Goal: Task Accomplishment & Management: Complete application form

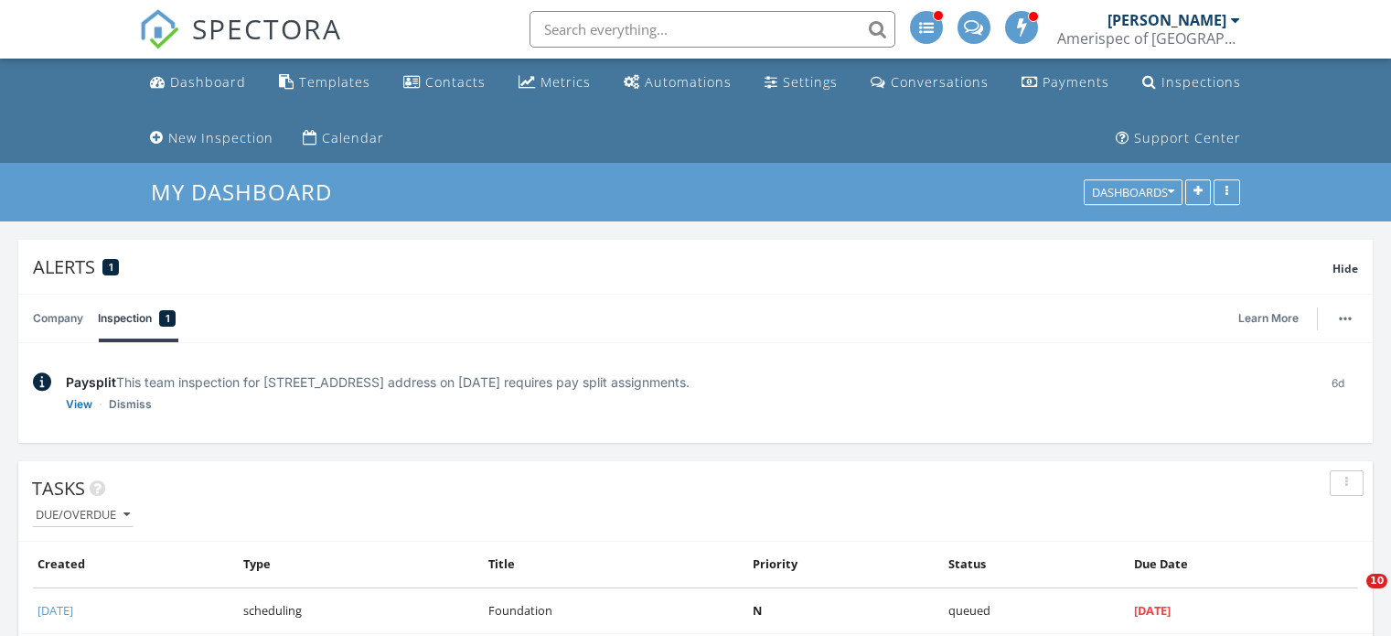
drag, startPoint x: 0, startPoint y: 0, endPoint x: 976, endPoint y: 622, distance: 1157.0
click at [209, 27] on span "SPECTORA" at bounding box center [267, 28] width 150 height 38
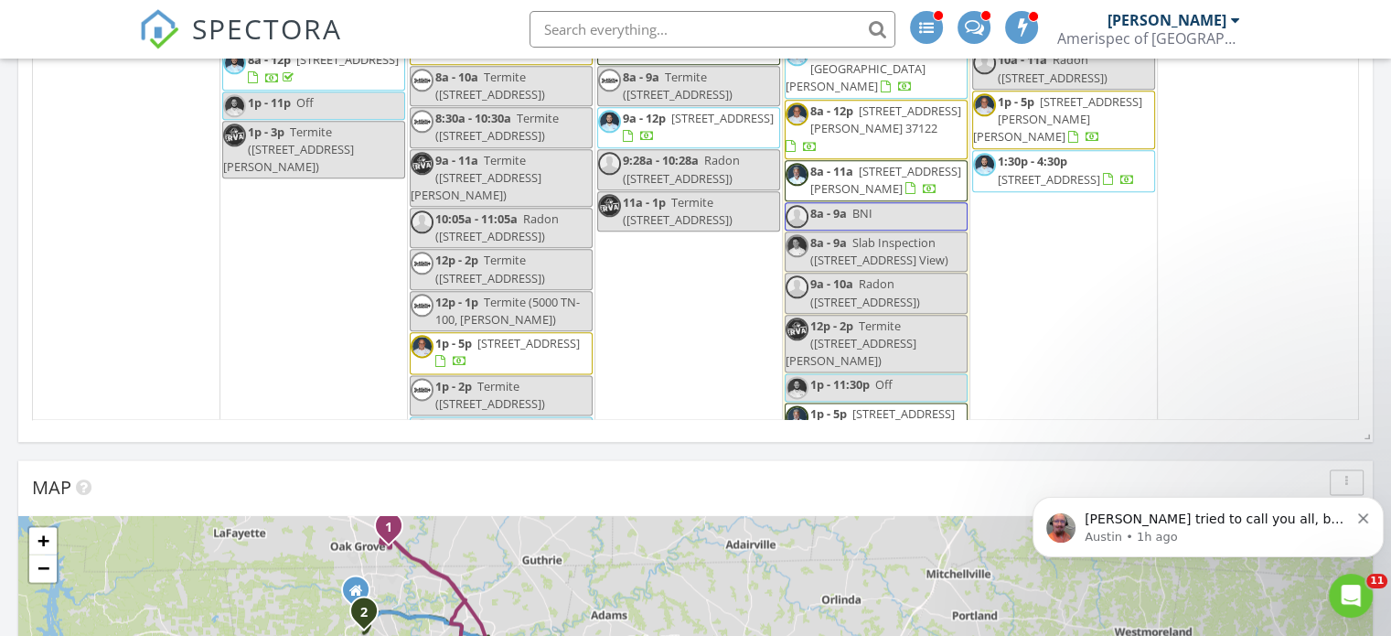
scroll to position [2791, 0]
click at [344, 505] on div "1 1p - 4:30p 205 Mill Creek Rd, Clarksville 37042" at bounding box center [313, 556] width 187 height 103
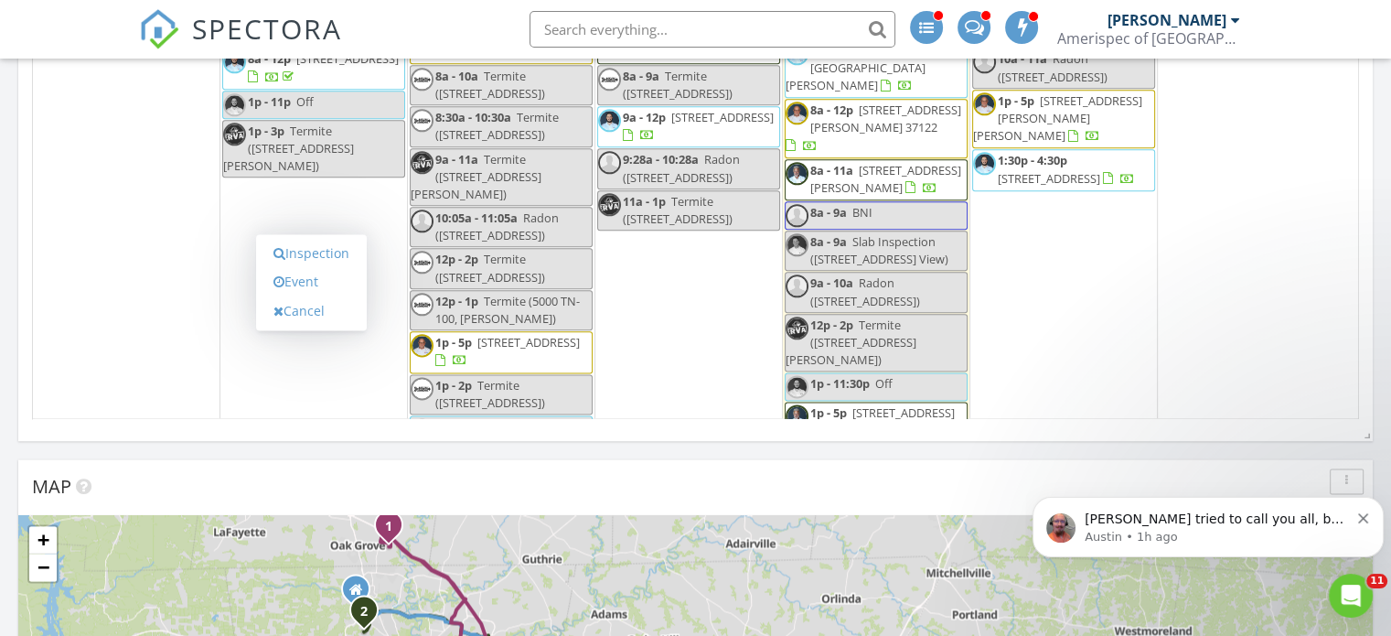
click at [333, 251] on link "Inspection" at bounding box center [311, 253] width 94 height 29
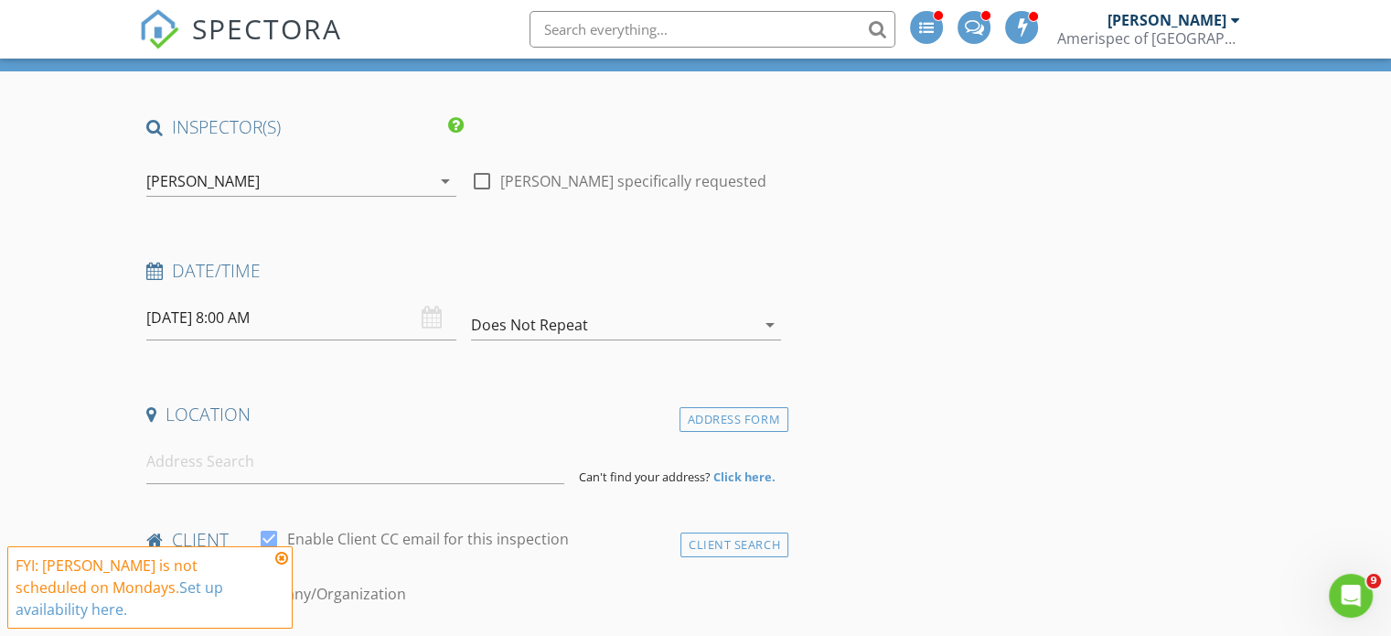
scroll to position [201, 0]
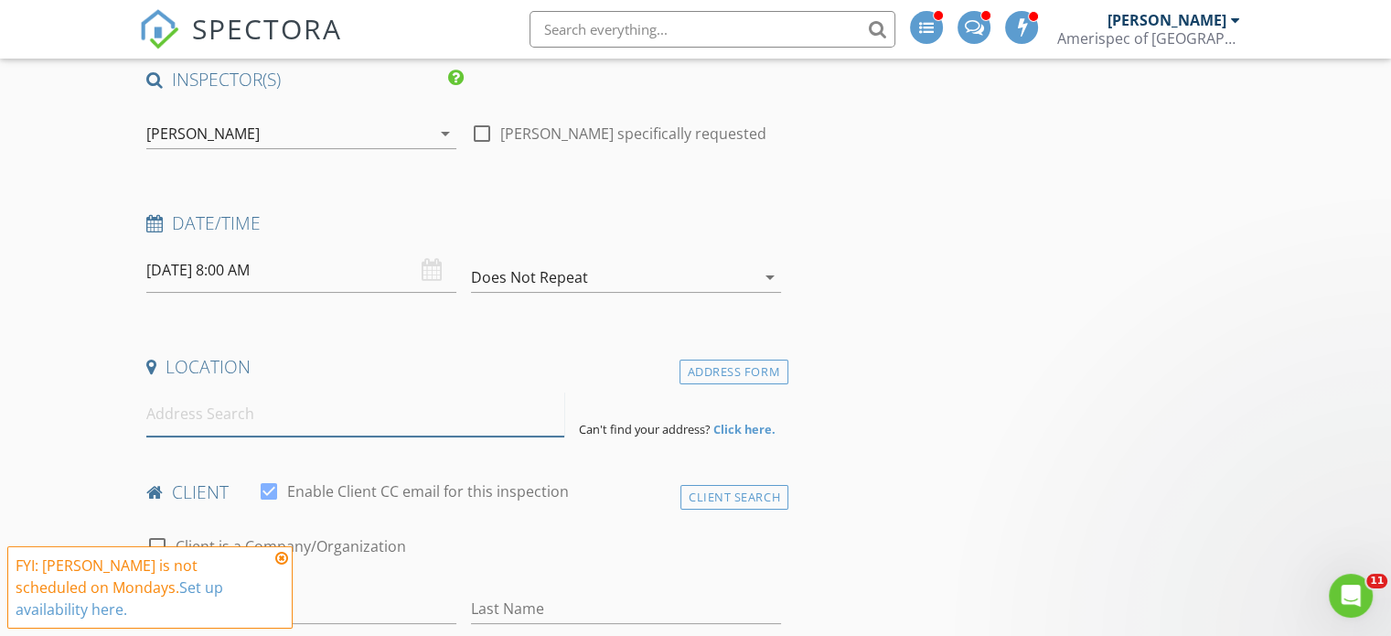
click at [200, 424] on input at bounding box center [355, 413] width 418 height 45
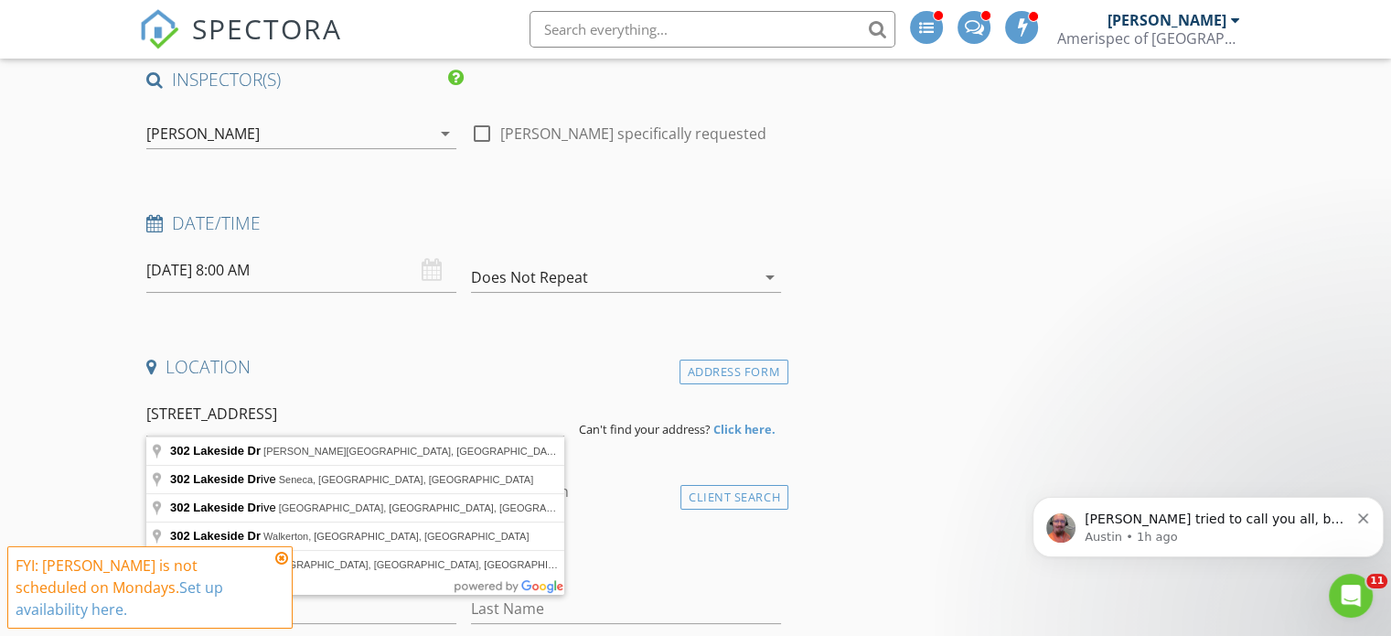
type input "302 Lakeside Dr, Estill Springs, TN, USA"
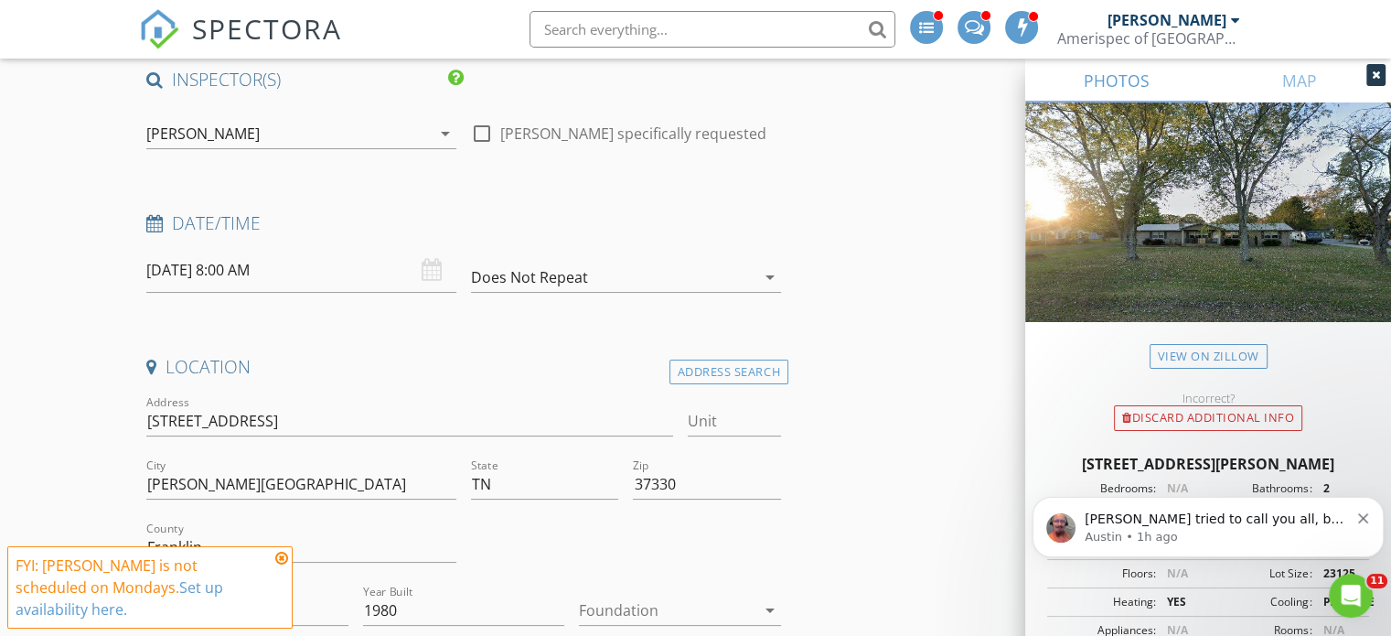
click at [263, 135] on div "[PERSON_NAME]" at bounding box center [288, 133] width 284 height 29
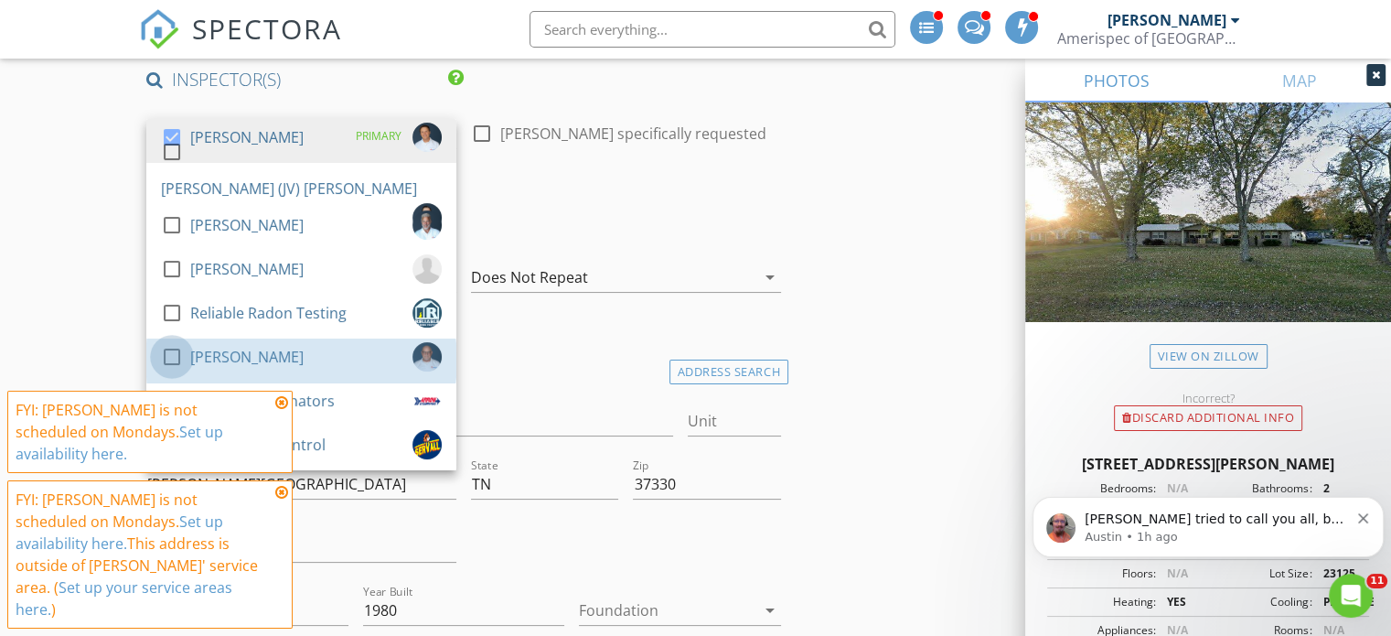
click at [181, 355] on div at bounding box center [171, 356] width 31 height 31
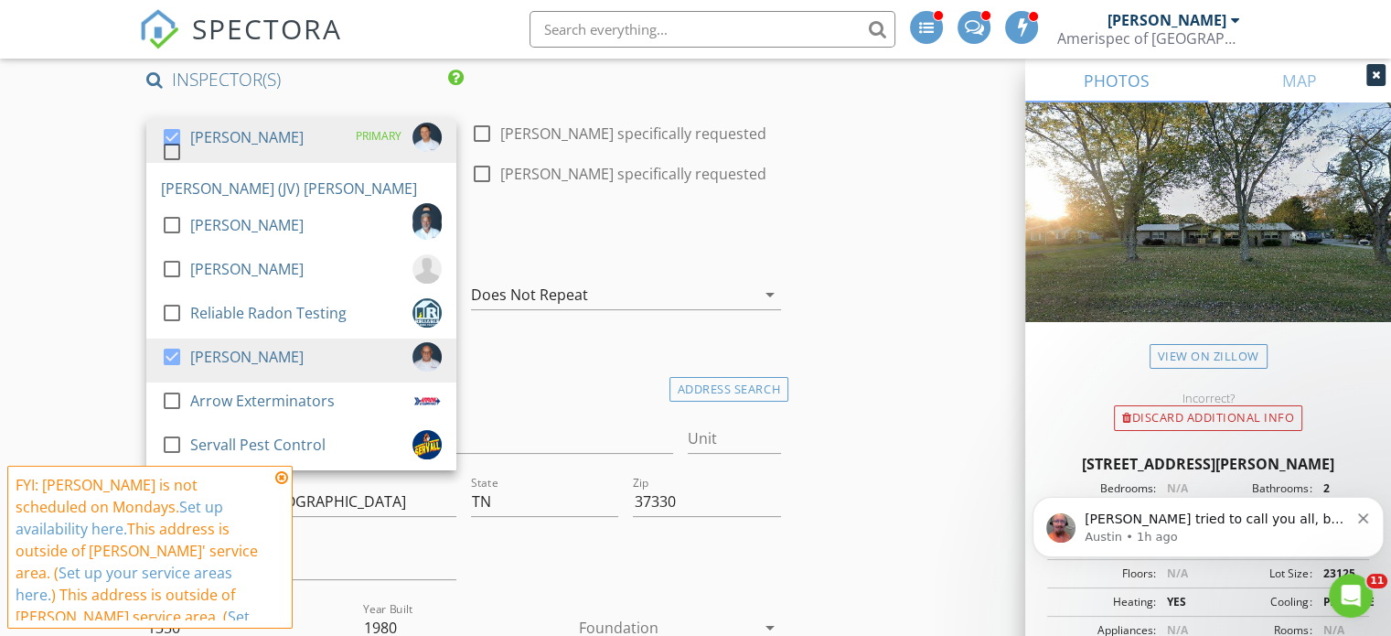
click at [165, 137] on div at bounding box center [171, 137] width 31 height 31
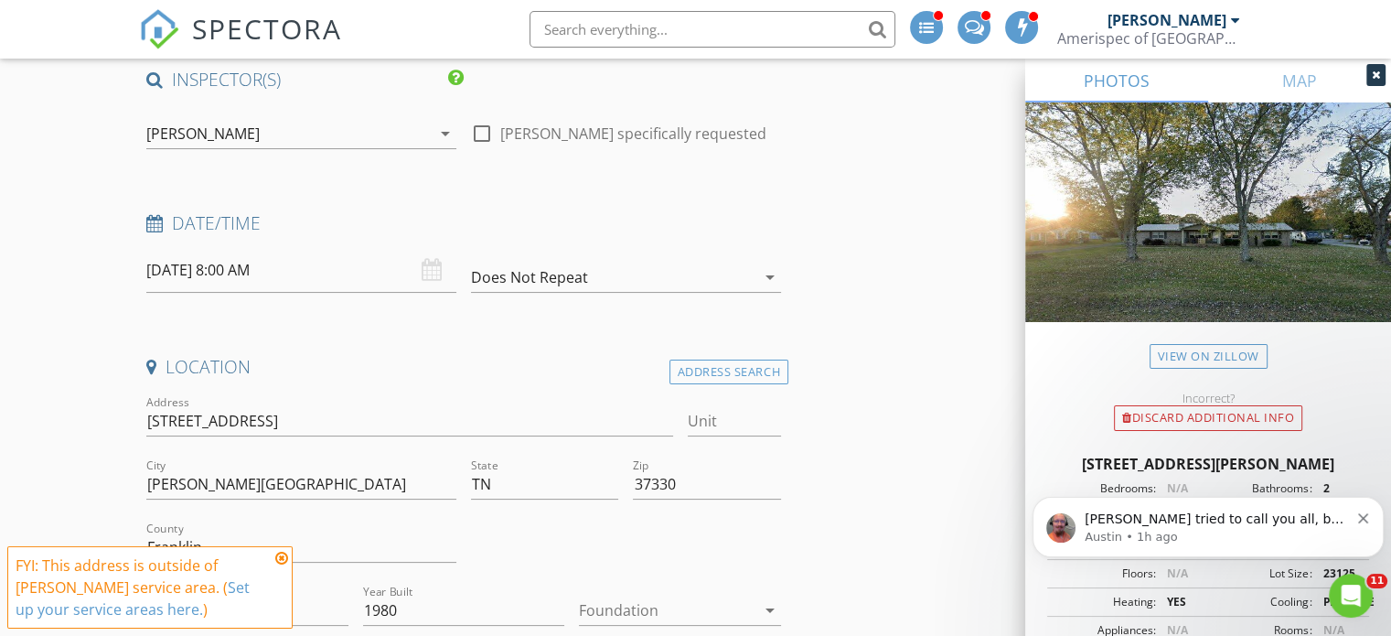
drag, startPoint x: 1373, startPoint y: 462, endPoint x: 1089, endPoint y: 448, distance: 283.8
click html "Chance tried to call you all, but it went to voicemail! Could I get your name a…"
drag, startPoint x: 2079, startPoint y: 913, endPoint x: 1293, endPoint y: 472, distance: 900.7
copy div "302 Lakeside Dr, Estill Springs"
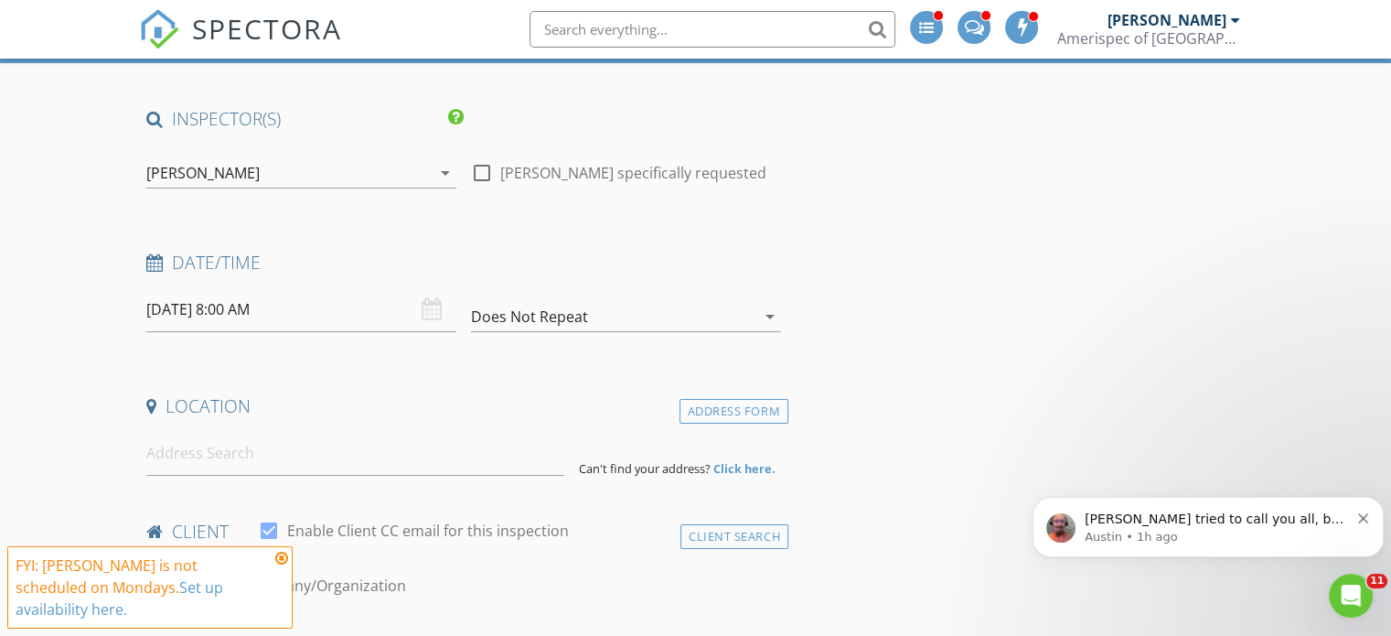
click at [273, 180] on div "[PERSON_NAME]" at bounding box center [288, 172] width 284 height 29
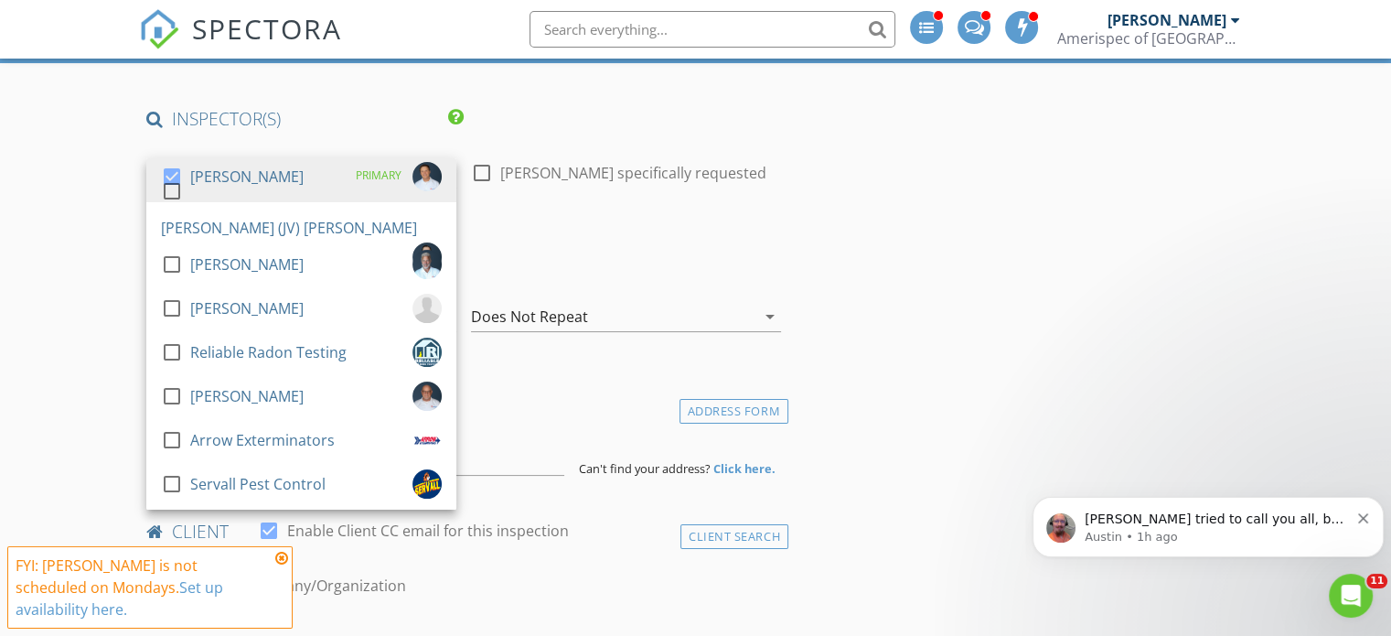
click at [174, 394] on div at bounding box center [171, 395] width 31 height 31
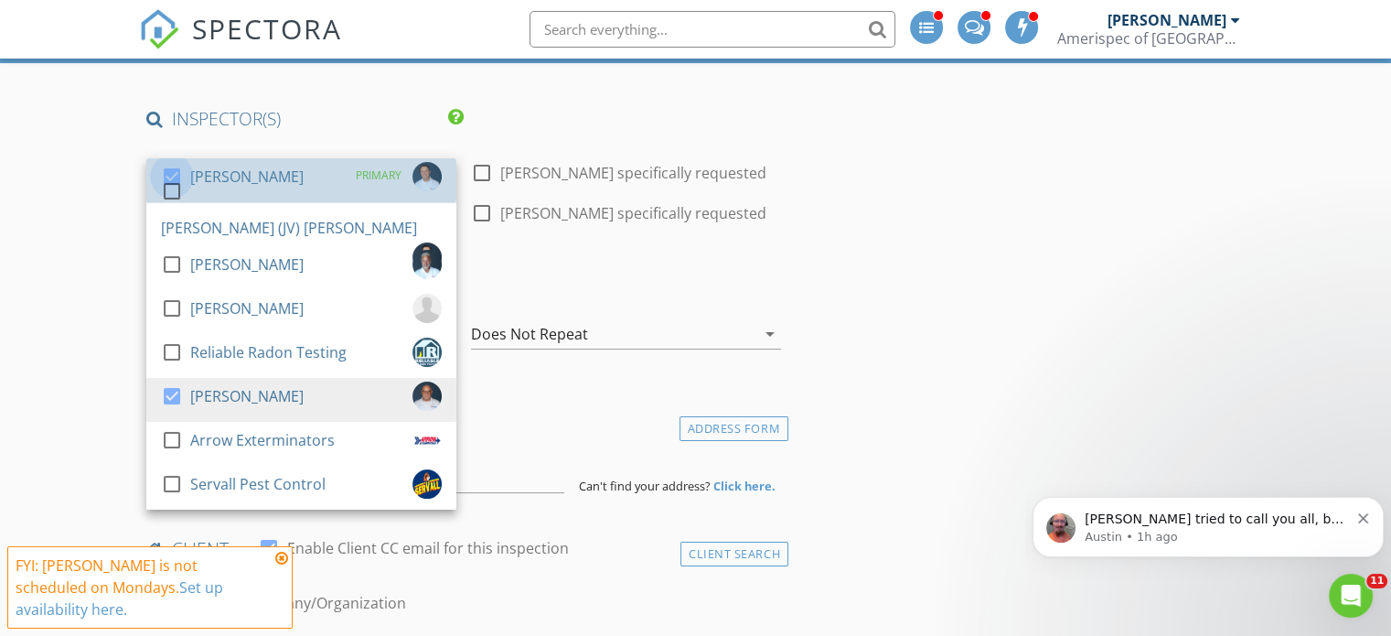
click at [170, 176] on div at bounding box center [171, 176] width 31 height 31
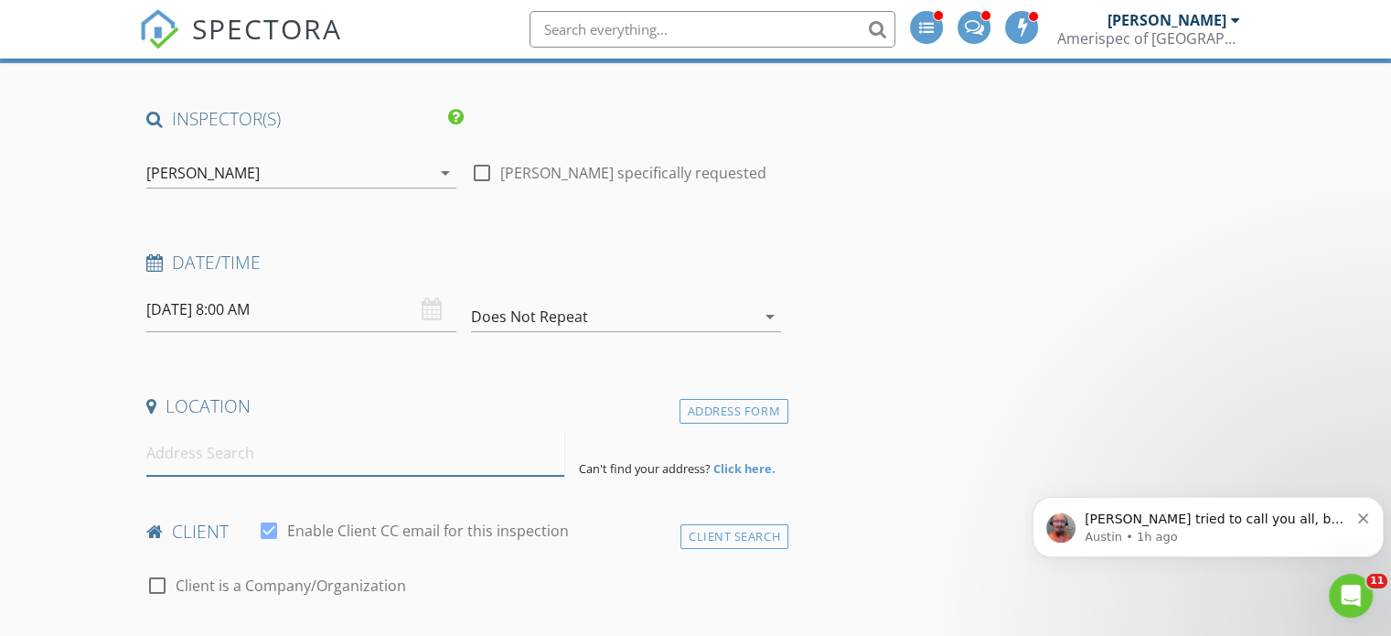
click at [249, 453] on input at bounding box center [355, 453] width 418 height 45
paste input "302 Lakeside Dr, Estill Springs"
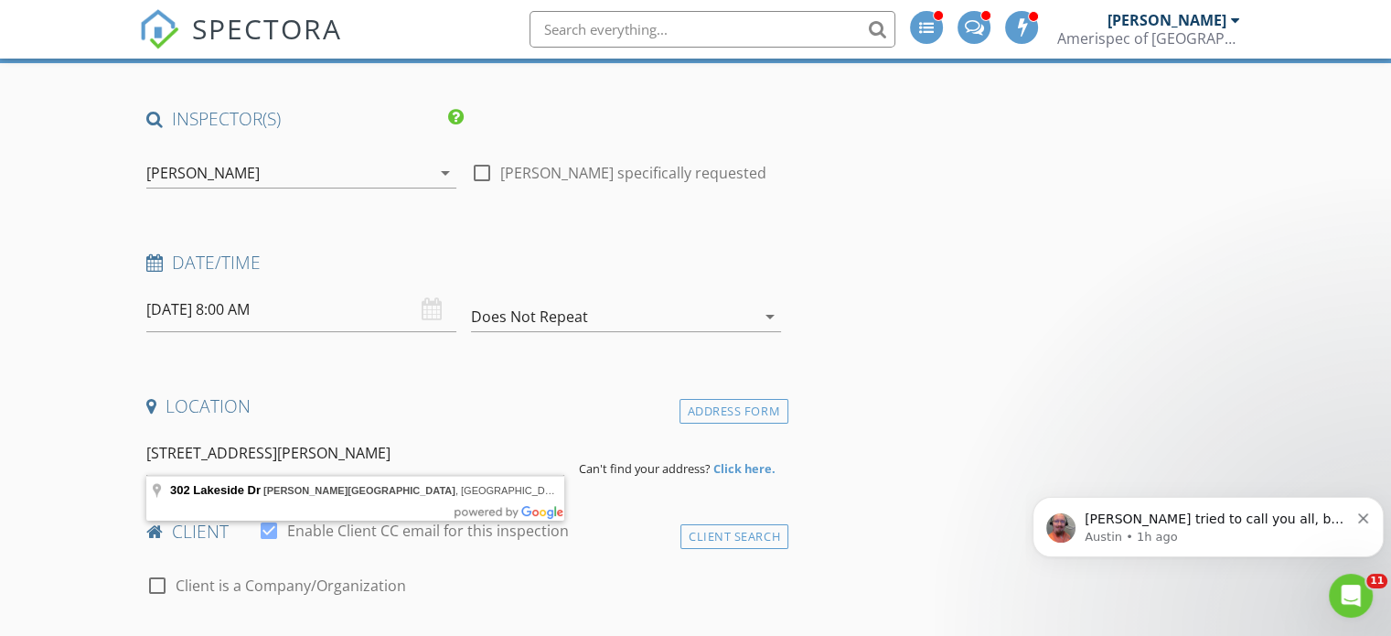
type input "302 Lakeside Dr, Estill Springs, TN, USA"
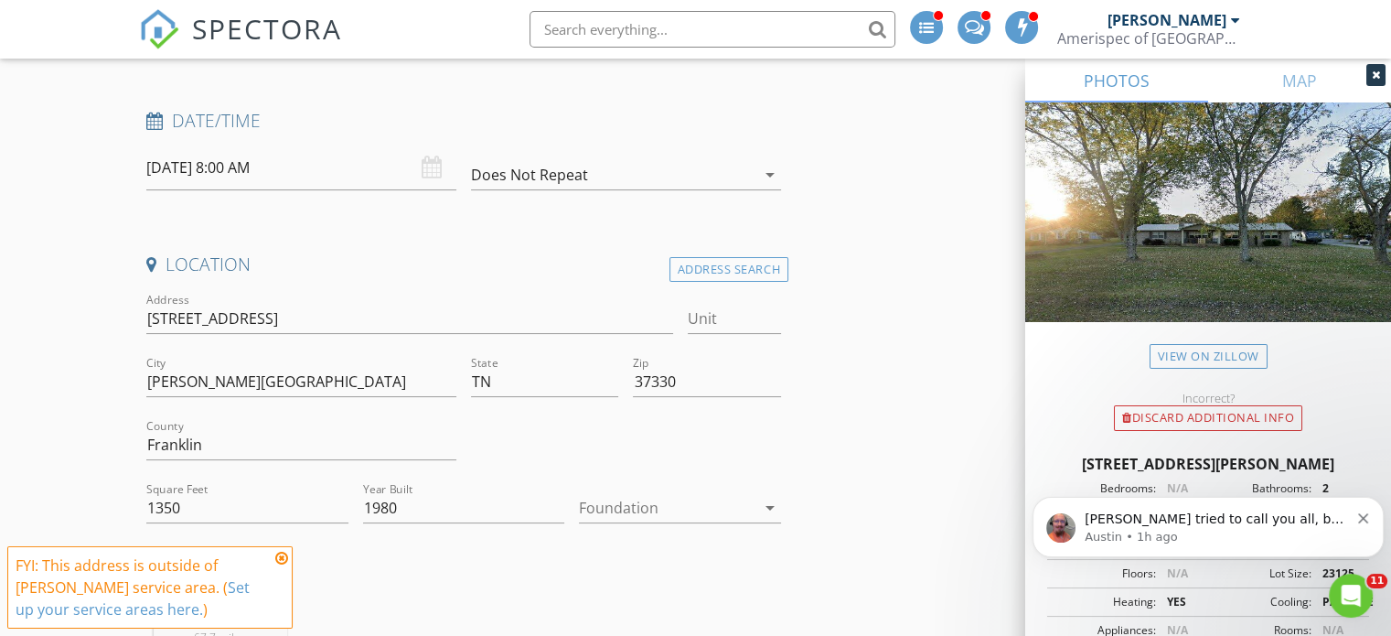
scroll to position [307, 0]
click at [198, 494] on input "1350" at bounding box center [247, 504] width 202 height 30
click at [222, 492] on input "1350" at bounding box center [247, 504] width 202 height 30
type input "1377"
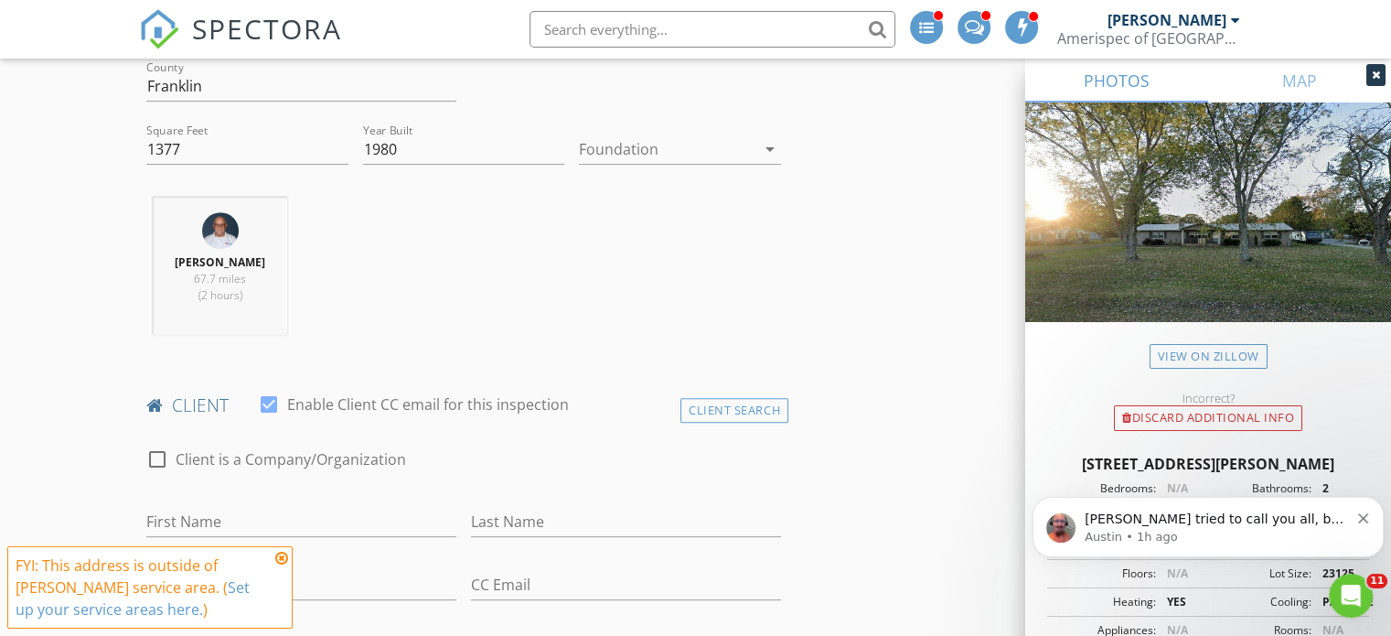
scroll to position [728, 0]
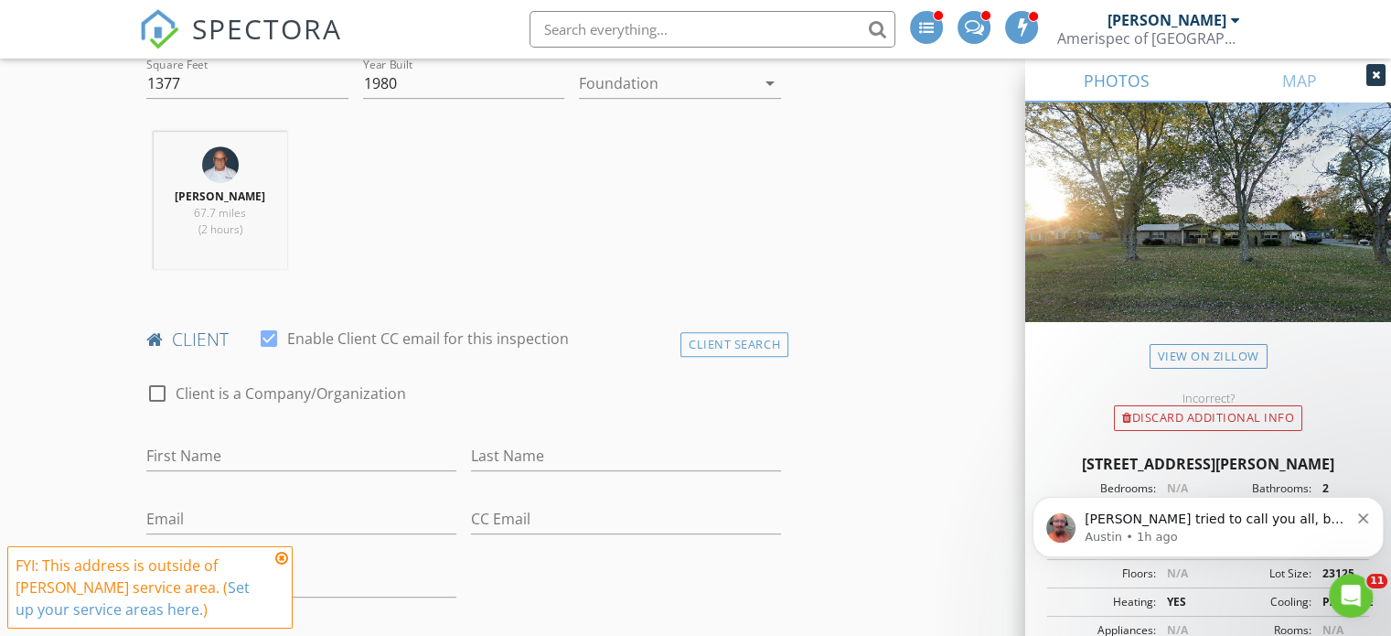
click at [717, 341] on div "Client Search" at bounding box center [734, 344] width 108 height 25
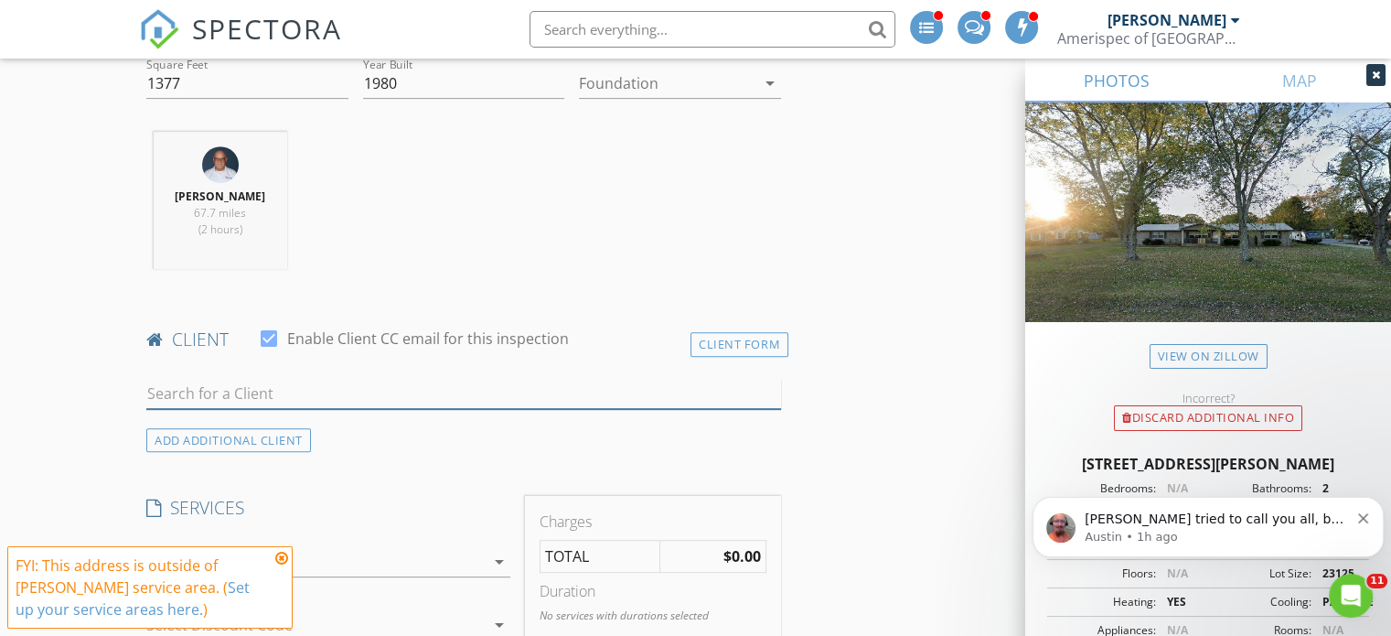
click at [339, 391] on input "text" at bounding box center [463, 394] width 635 height 30
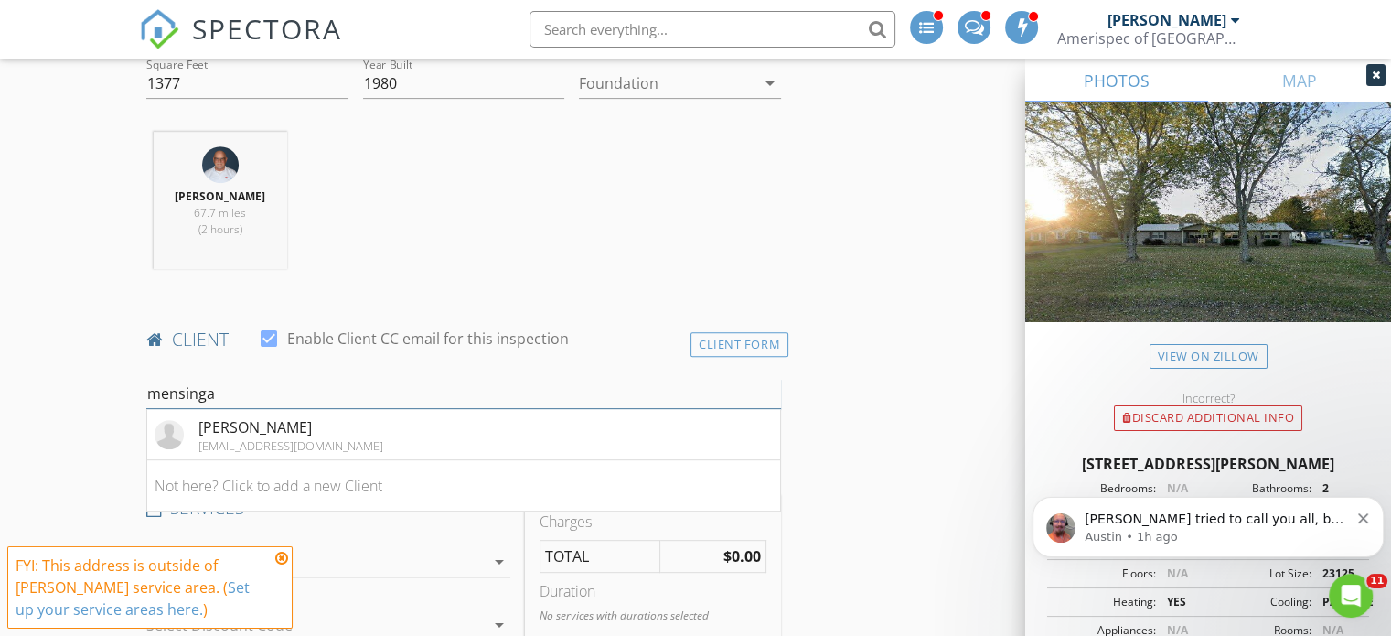
type input "mensinga"
click at [296, 418] on div "Ryan Mensinga" at bounding box center [290, 427] width 185 height 22
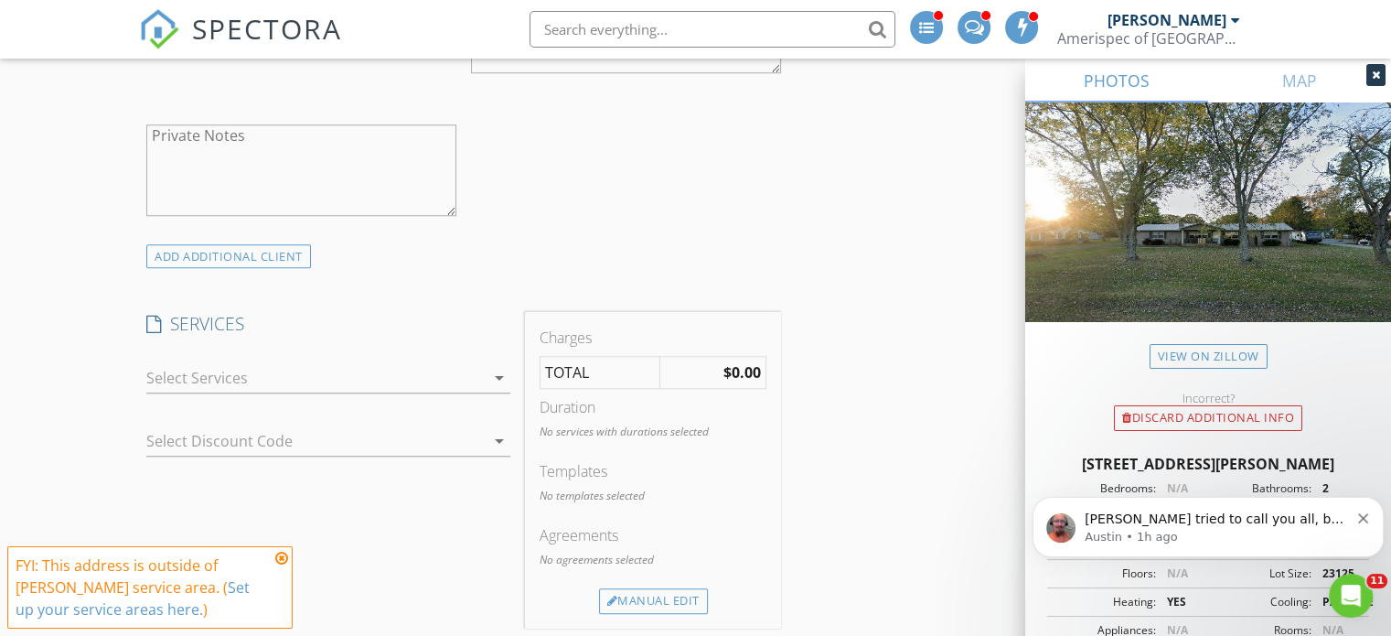
scroll to position [1622, 0]
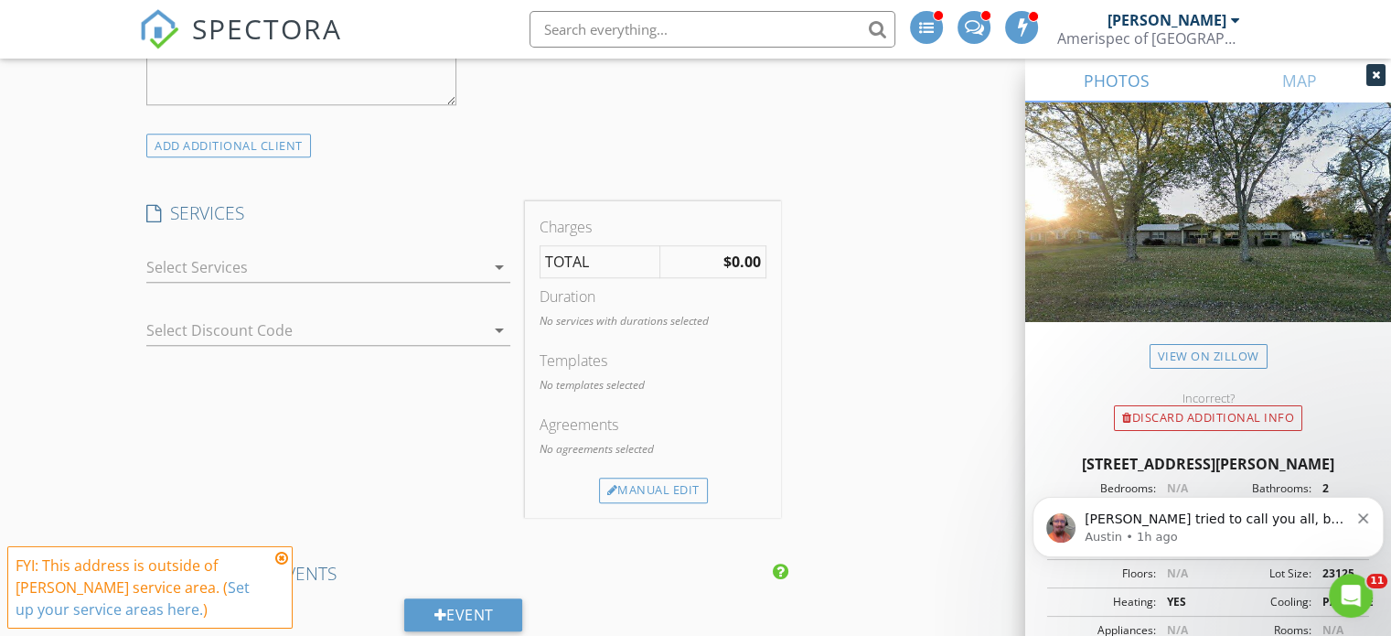
click at [340, 267] on div at bounding box center [315, 266] width 338 height 29
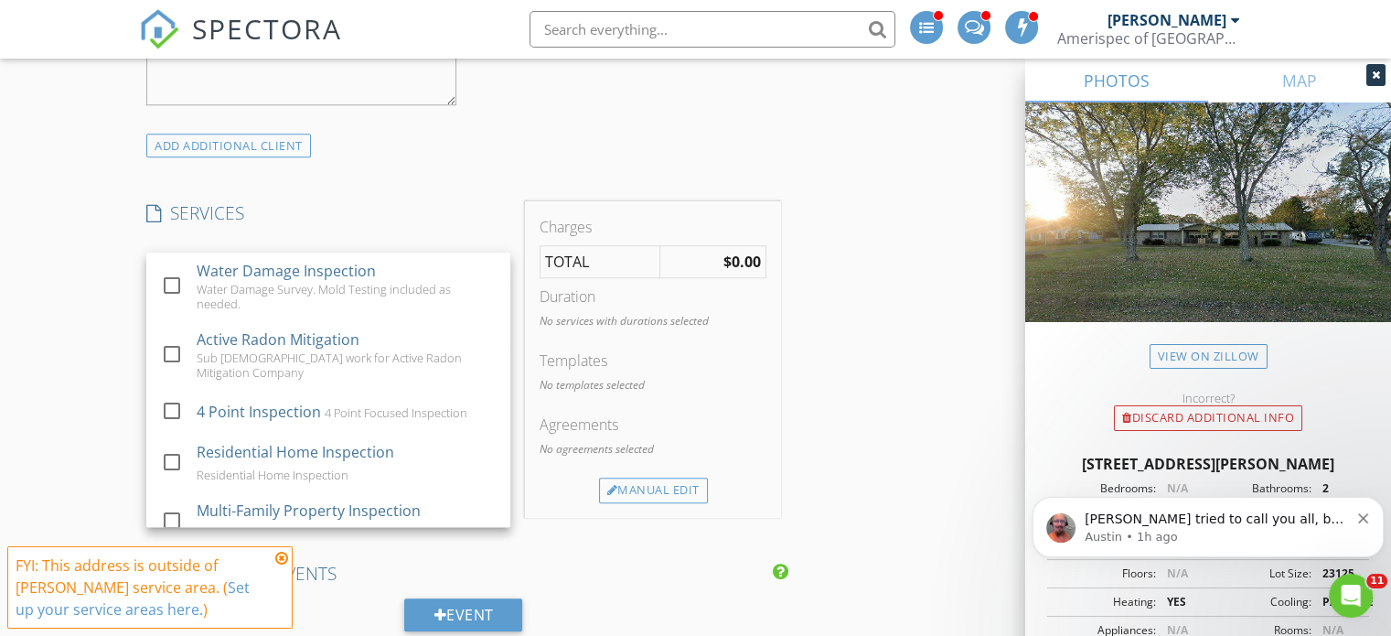
click at [176, 460] on div at bounding box center [171, 461] width 31 height 31
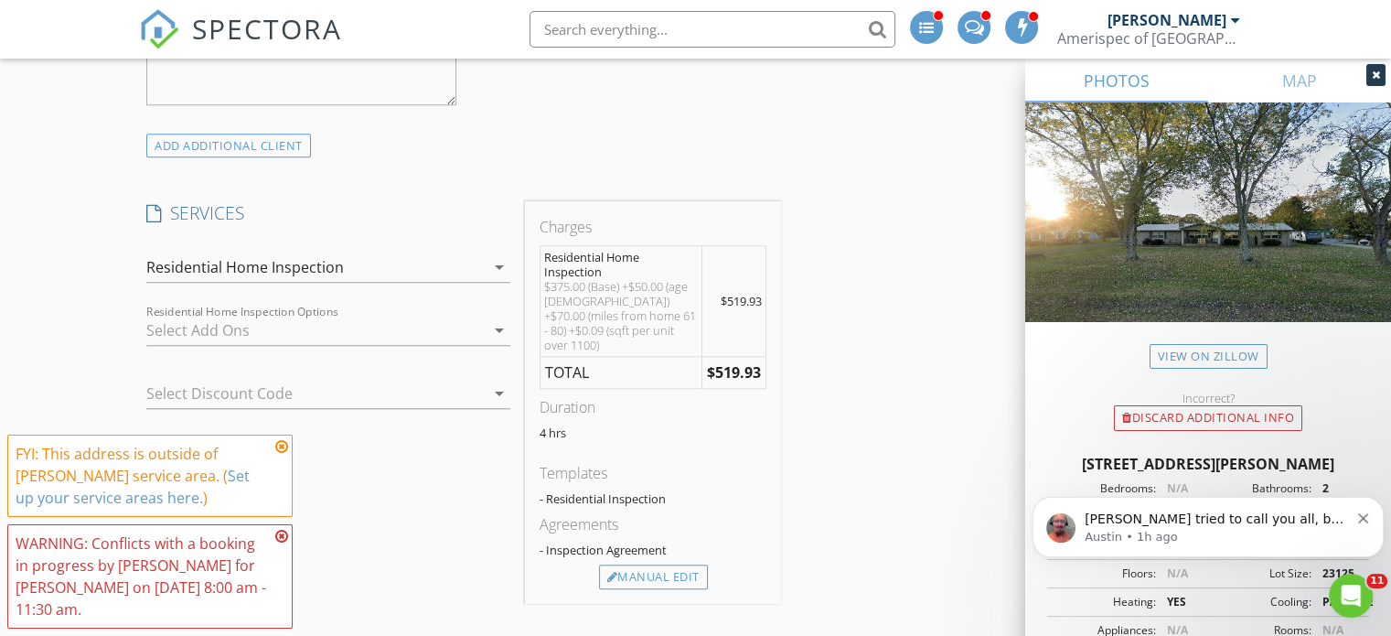
click at [287, 445] on icon at bounding box center [281, 446] width 13 height 15
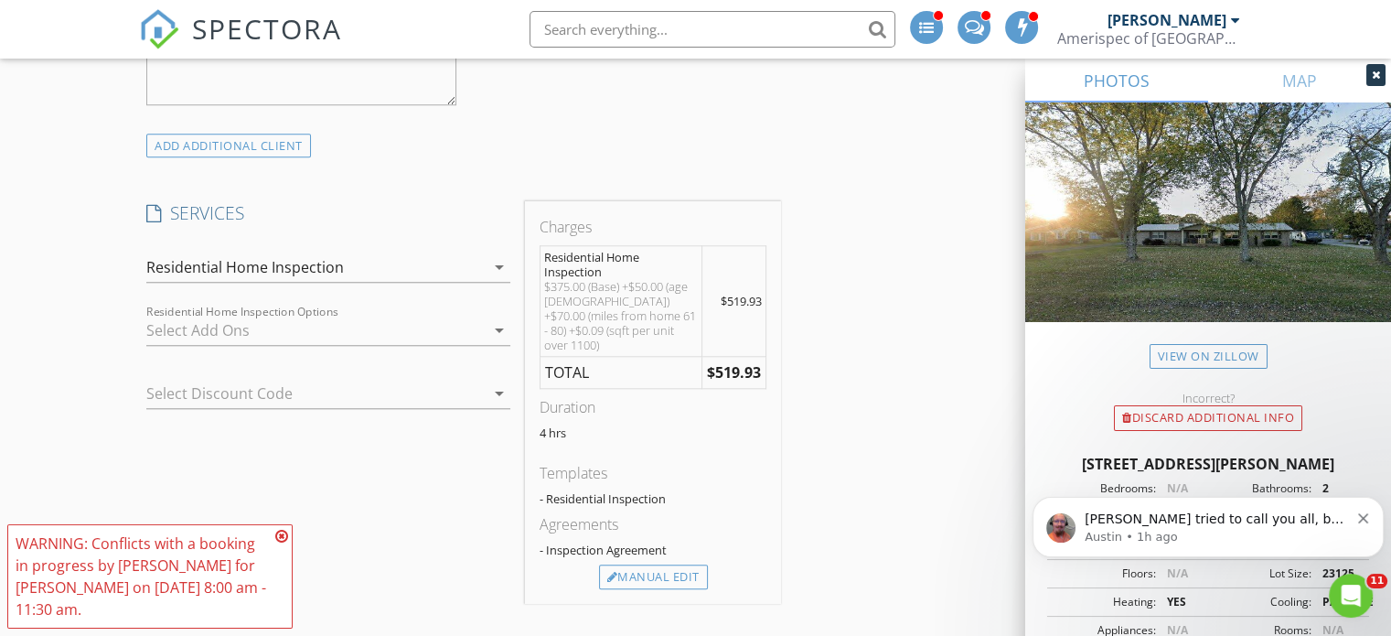
click at [282, 533] on icon at bounding box center [281, 536] width 13 height 15
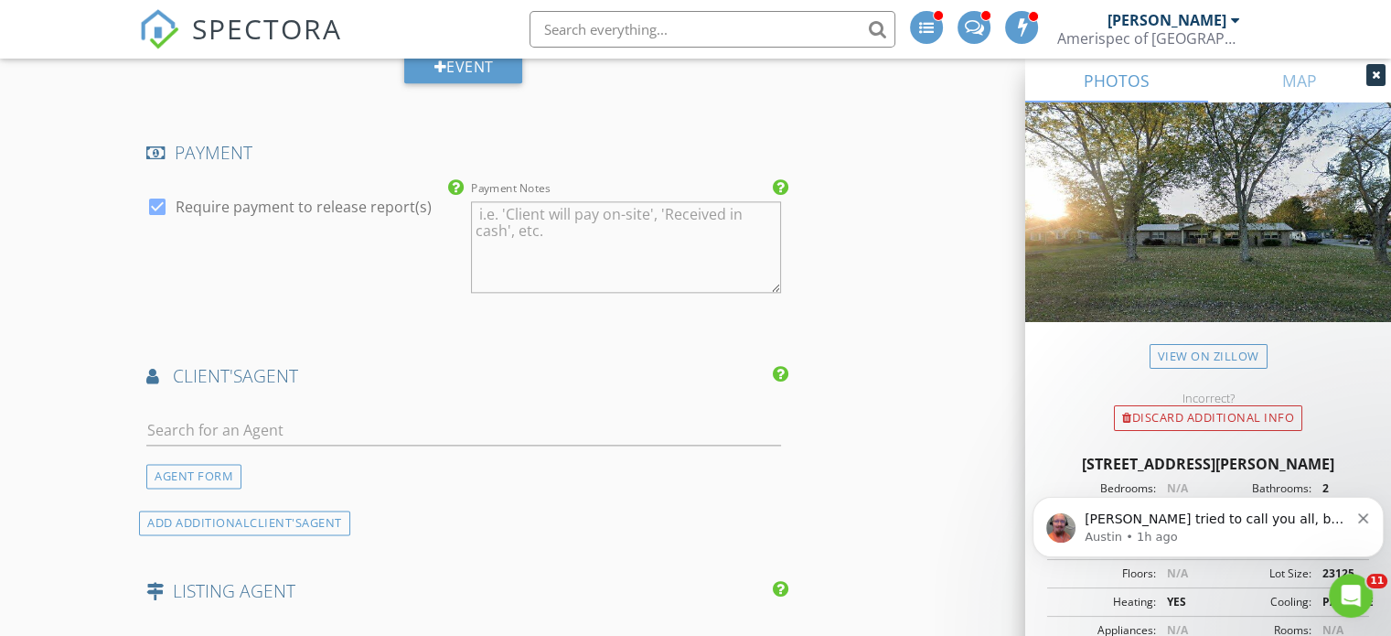
scroll to position [2259, 0]
click at [519, 413] on input "text" at bounding box center [463, 428] width 635 height 30
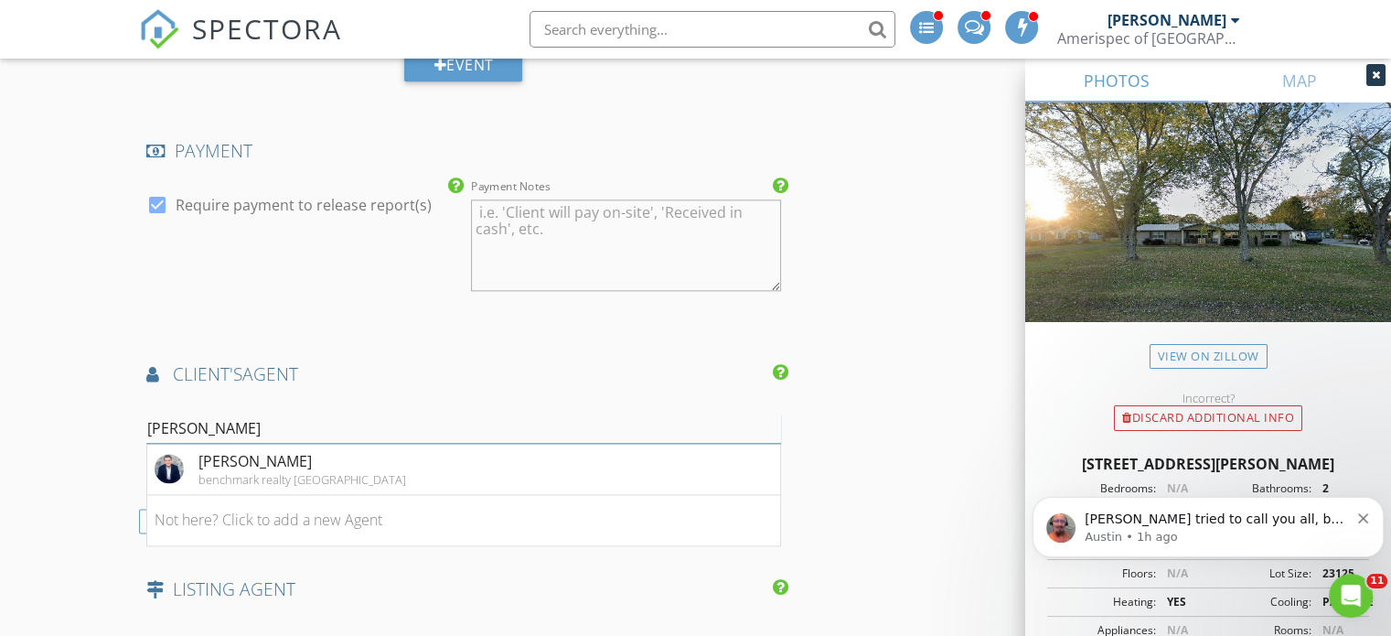
type input "andrew tate"
click at [191, 457] on div "Andrew Tate benchmark realty Cool Springs" at bounding box center [280, 468] width 251 height 37
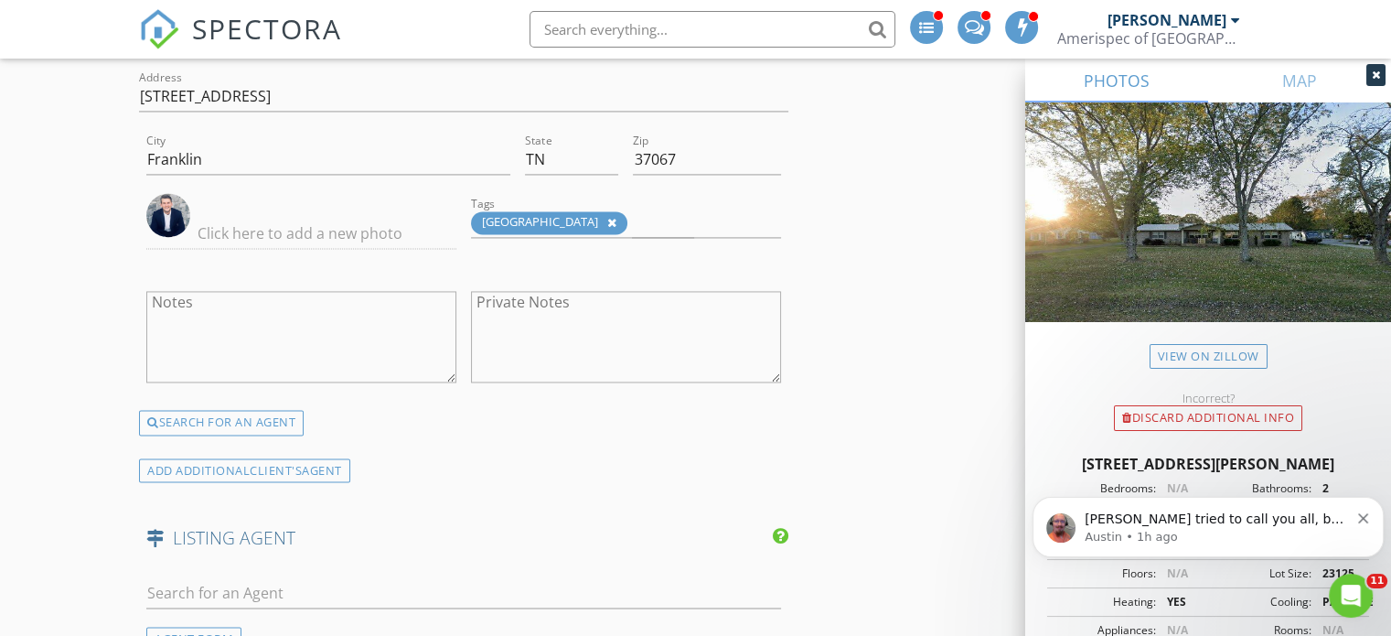
scroll to position [3047, 0]
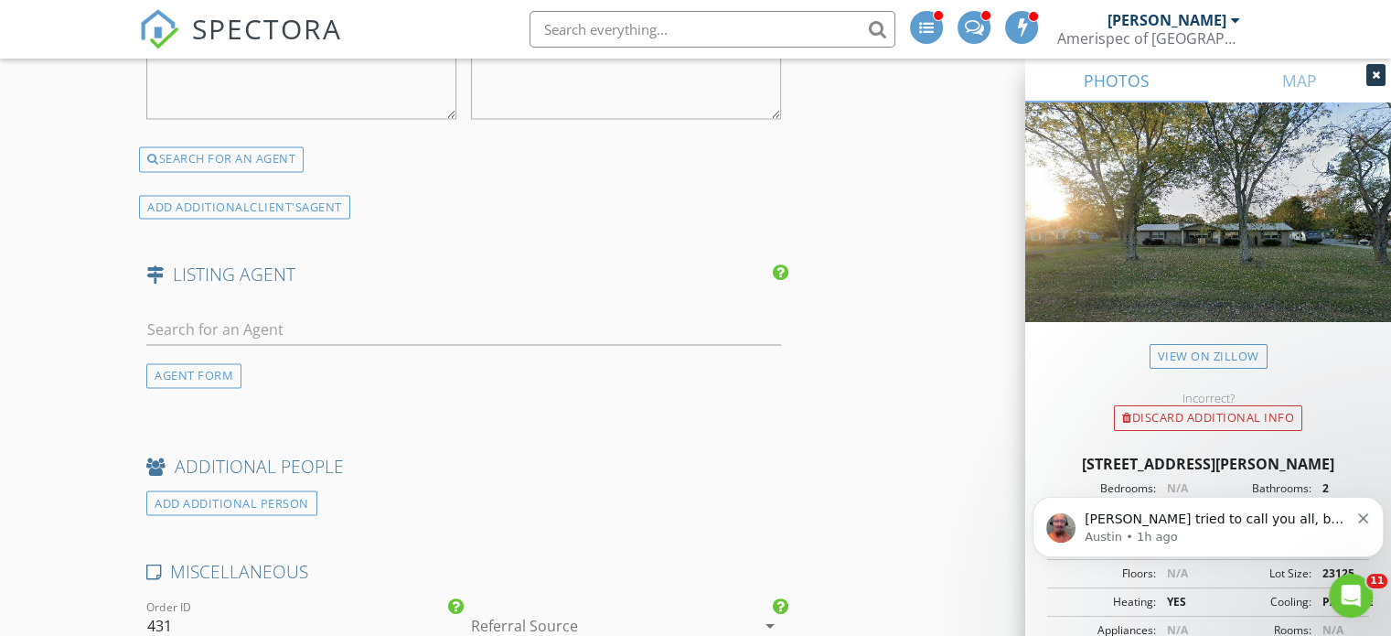
click at [499, 304] on div at bounding box center [463, 333] width 635 height 59
click at [480, 315] on input "text" at bounding box center [463, 330] width 635 height 30
type input "r"
click at [214, 363] on div "AGENT FORM" at bounding box center [193, 375] width 95 height 25
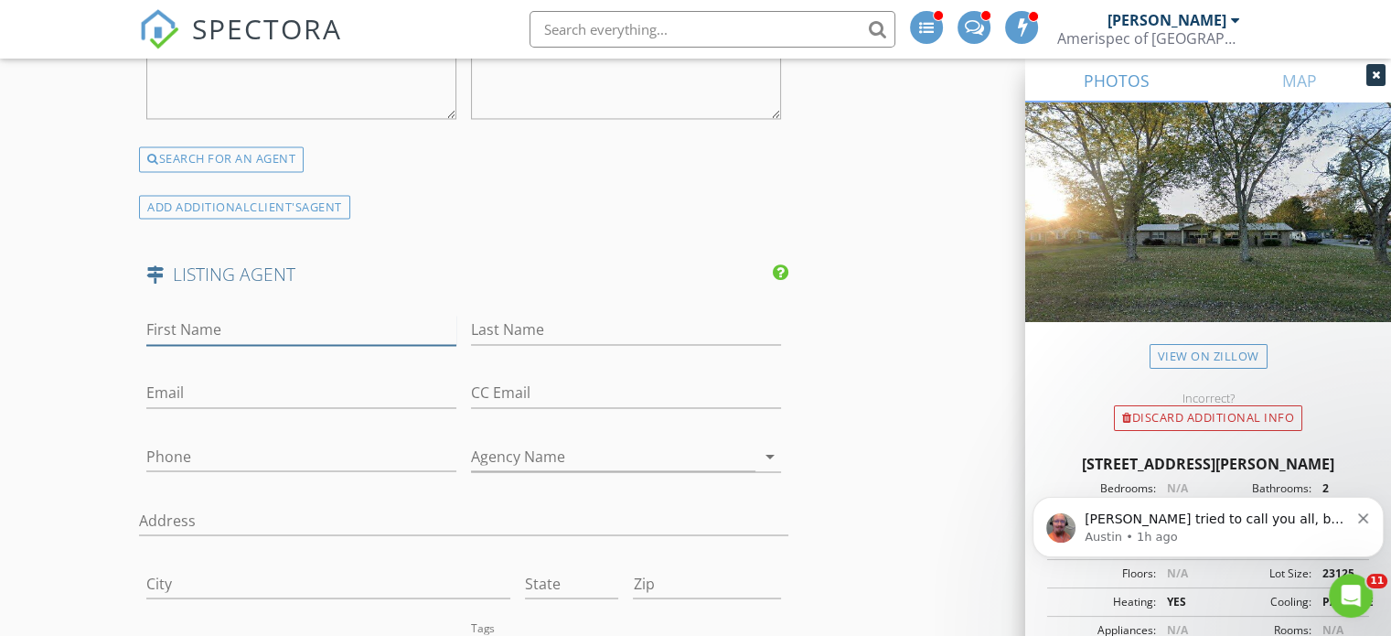
click at [198, 315] on input "First Name" at bounding box center [301, 330] width 310 height 30
type input "Mark"
type input "Ryder"
click at [227, 378] on input "Email" at bounding box center [301, 393] width 310 height 30
paste input "markrydersellshomes@gmail.com"
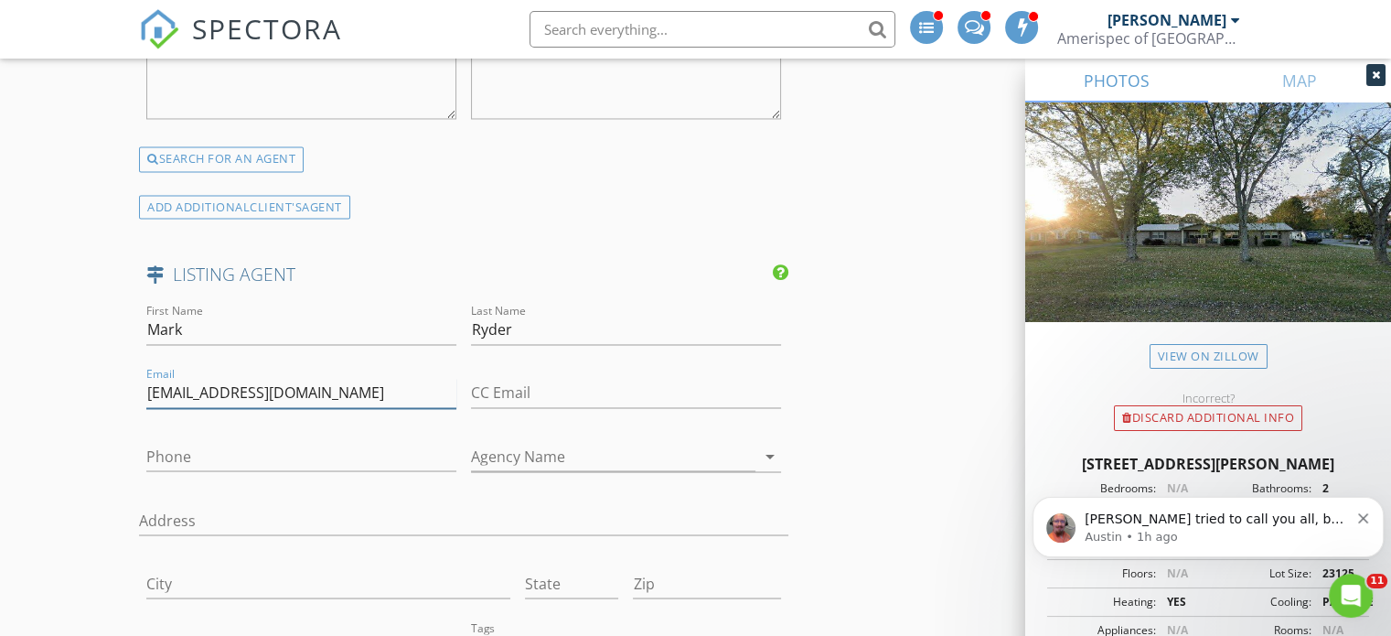
type input "markrydersellshomes@gmail.com"
click at [228, 441] on input "Phone" at bounding box center [301, 456] width 310 height 30
paste input "615-439-8653"
type input "615-439-8653"
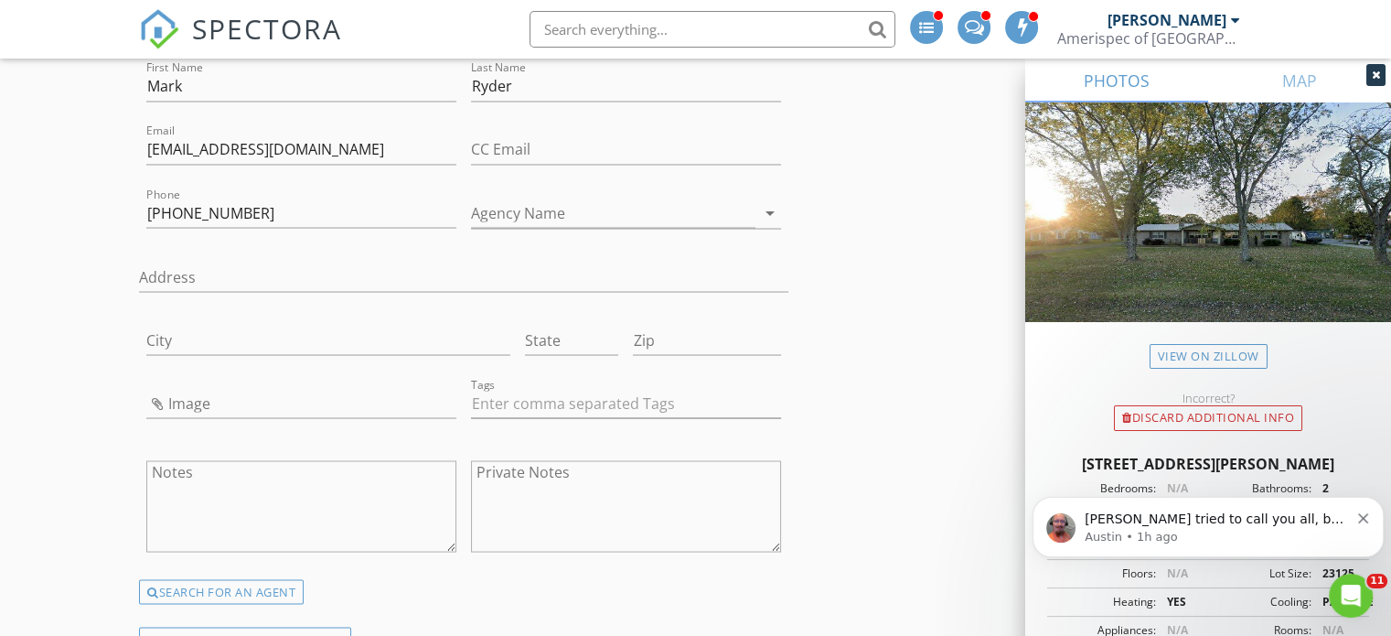
scroll to position [3287, 0]
click at [580, 391] on input "text" at bounding box center [626, 406] width 310 height 30
type input "&nbsp;"
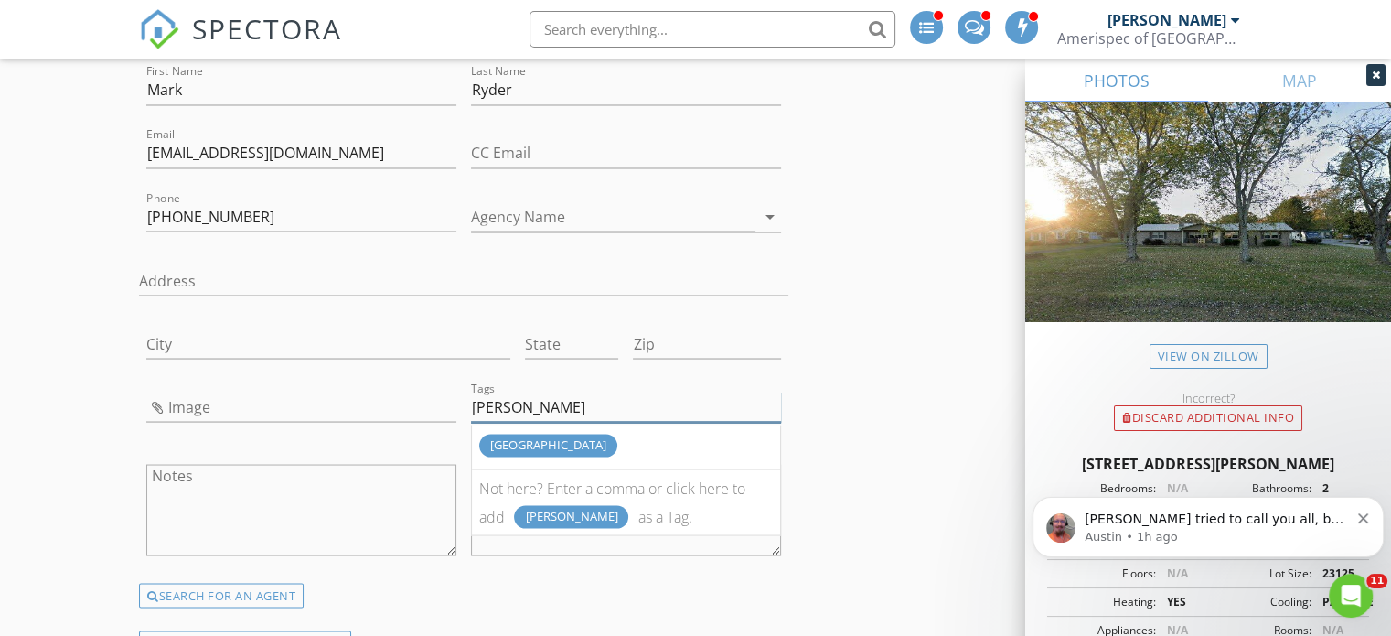
type input "nash"
click at [530, 433] on div "[GEOGRAPHIC_DATA]" at bounding box center [548, 444] width 138 height 23
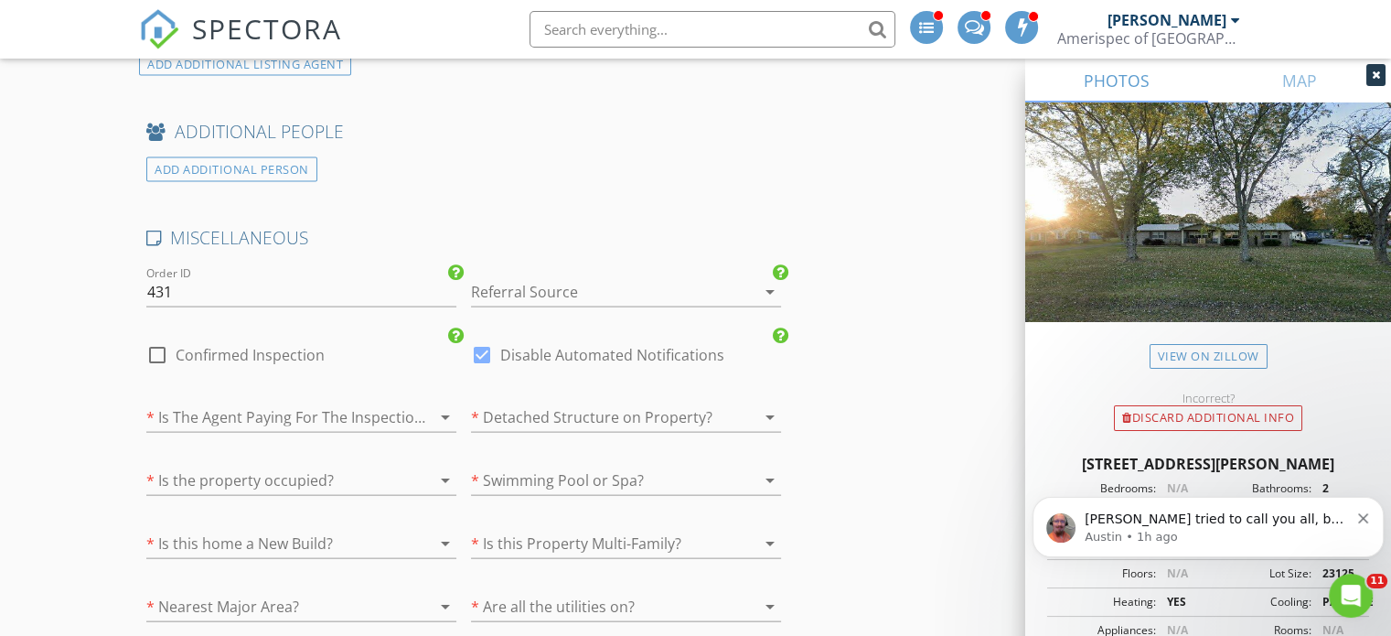
scroll to position [4011, 0]
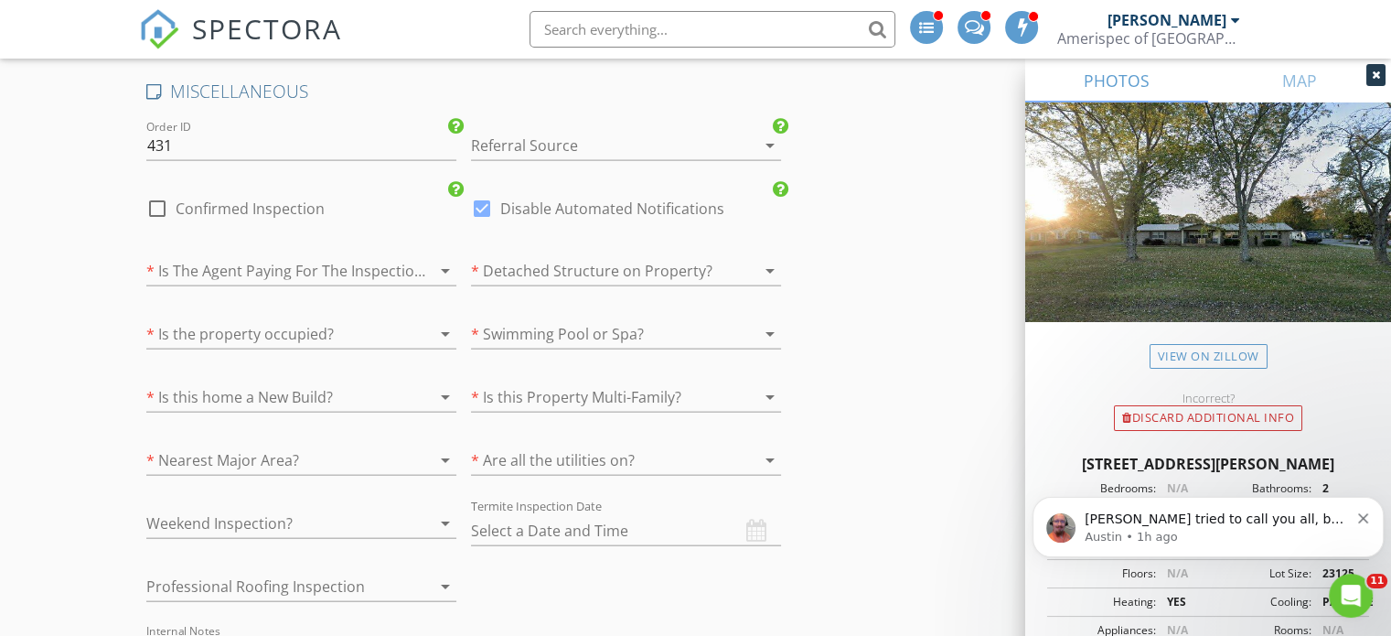
click at [507, 131] on div at bounding box center [600, 145] width 259 height 29
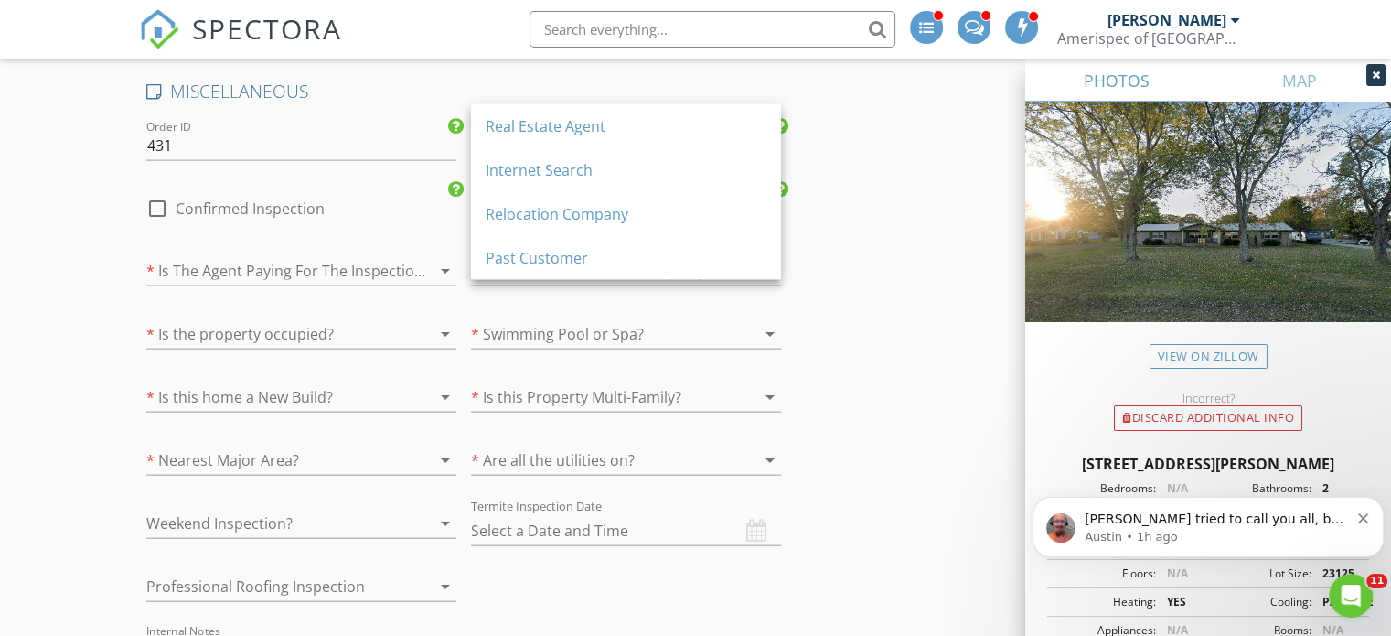
click at [557, 251] on div "Past Customer" at bounding box center [626, 258] width 281 height 22
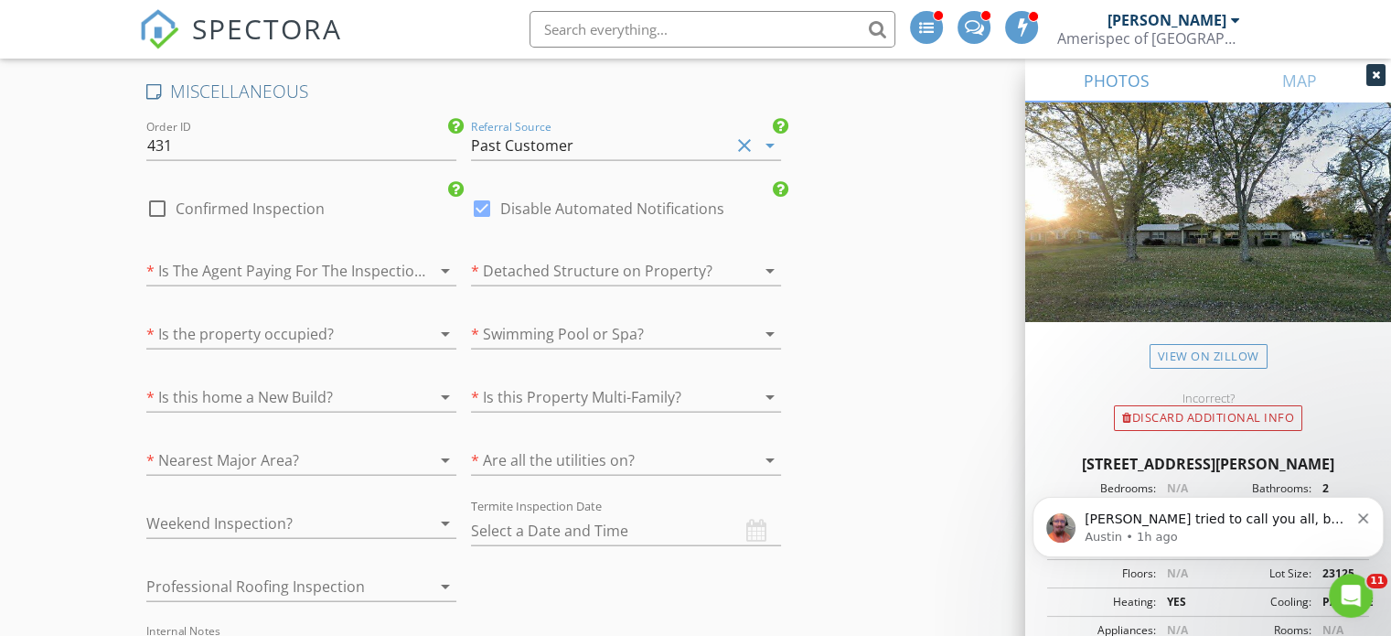
click at [282, 199] on label "Confirmed Inspection" at bounding box center [250, 208] width 149 height 18
checkbox input "true"
click at [516, 199] on label "Disable Automated Notifications" at bounding box center [612, 208] width 224 height 18
checkbox input "false"
click at [330, 256] on div at bounding box center [275, 270] width 259 height 29
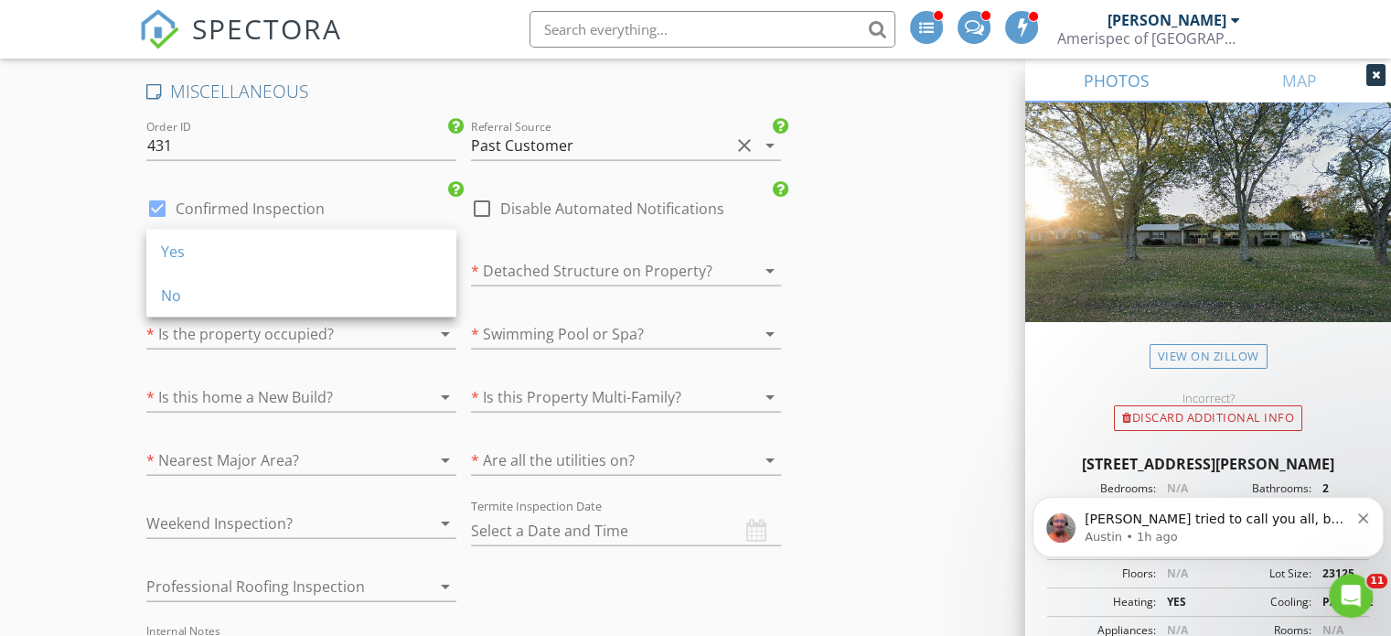
click at [258, 308] on div "No" at bounding box center [301, 295] width 281 height 44
click at [660, 256] on div at bounding box center [600, 270] width 259 height 29
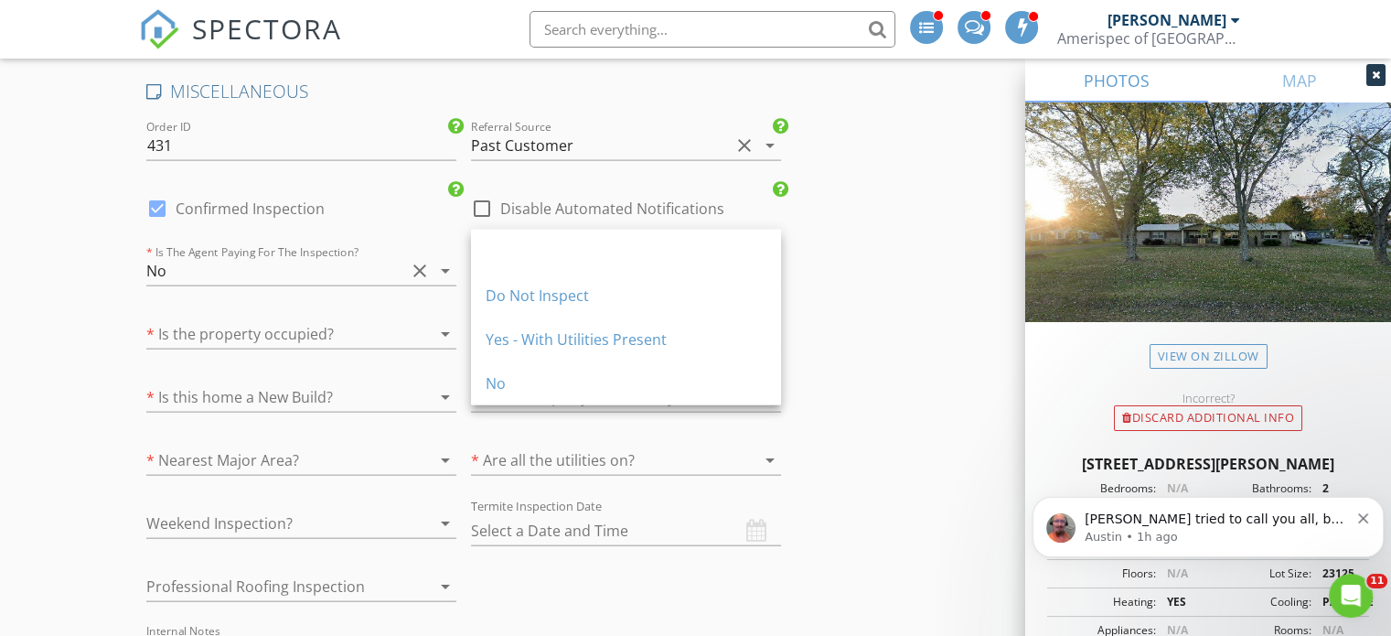
click at [631, 401] on div "No" at bounding box center [626, 383] width 281 height 44
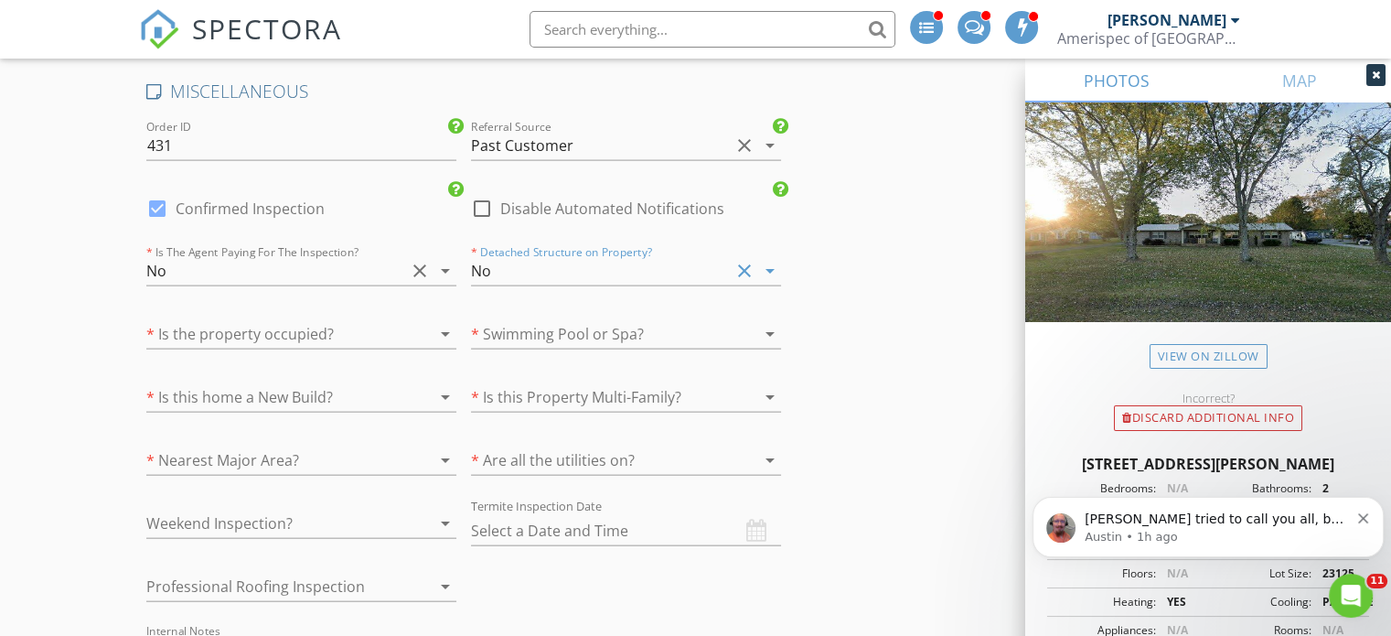
click at [367, 319] on div at bounding box center [275, 333] width 259 height 29
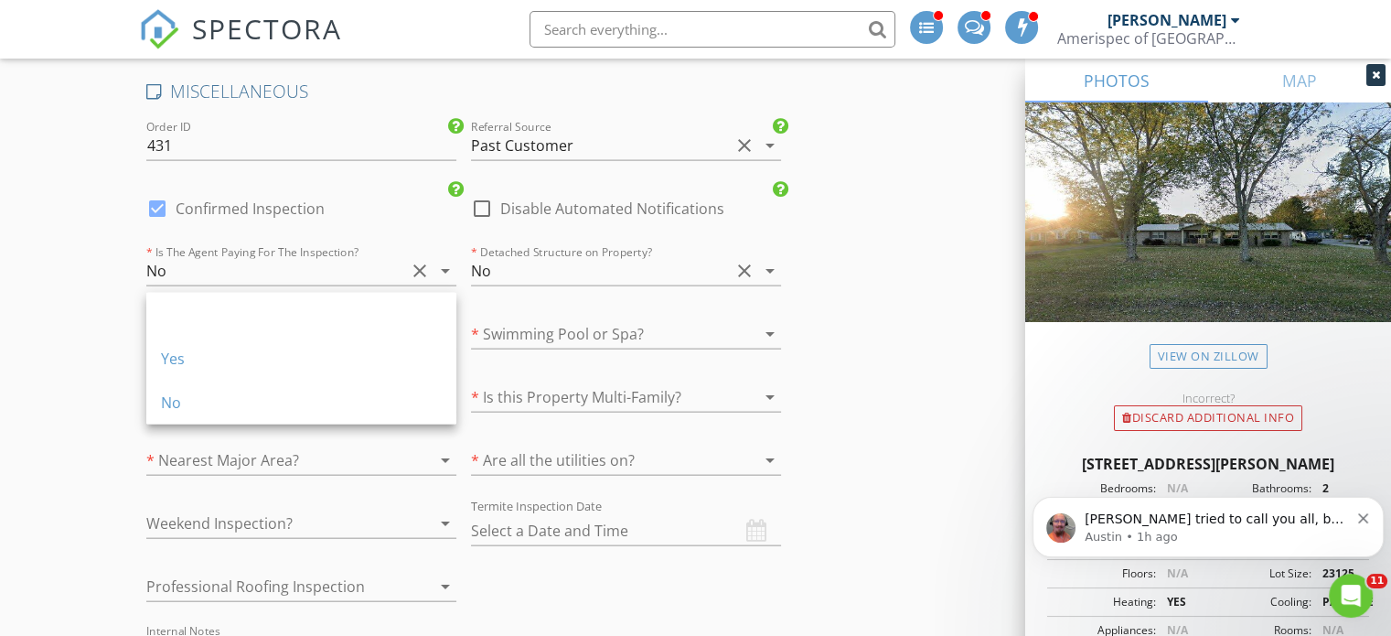
click at [275, 409] on div "No" at bounding box center [301, 402] width 281 height 22
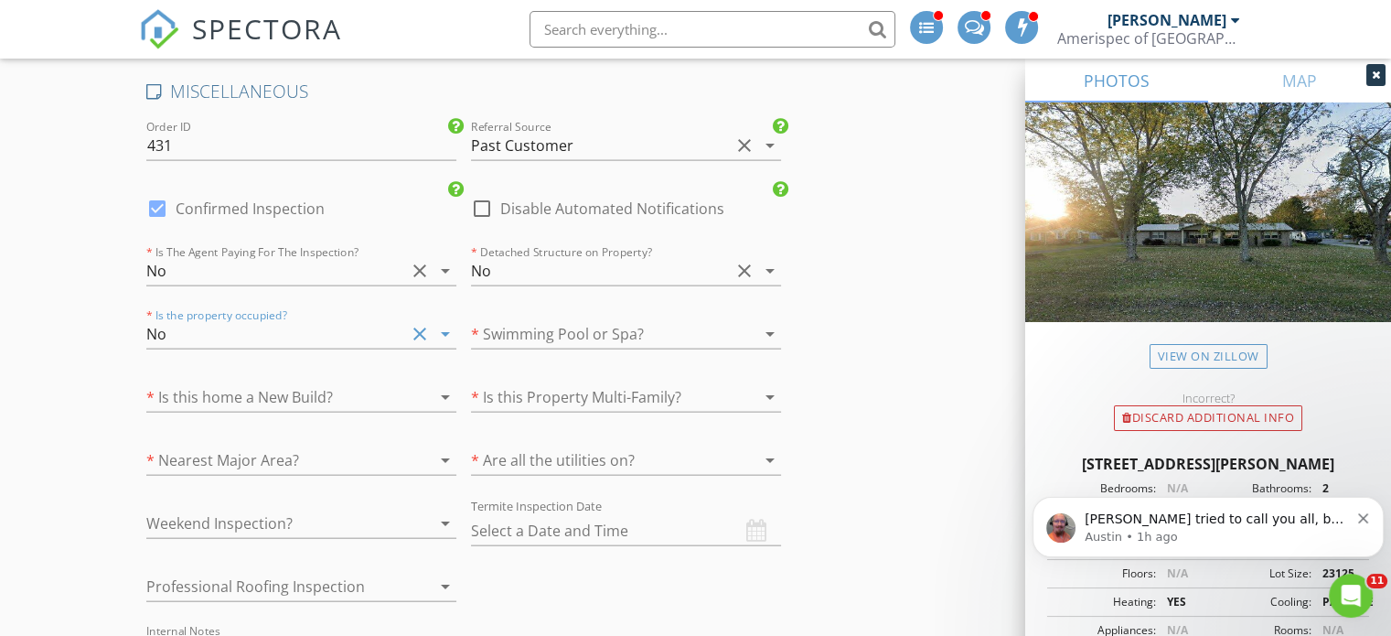
click at [616, 319] on div at bounding box center [600, 333] width 259 height 29
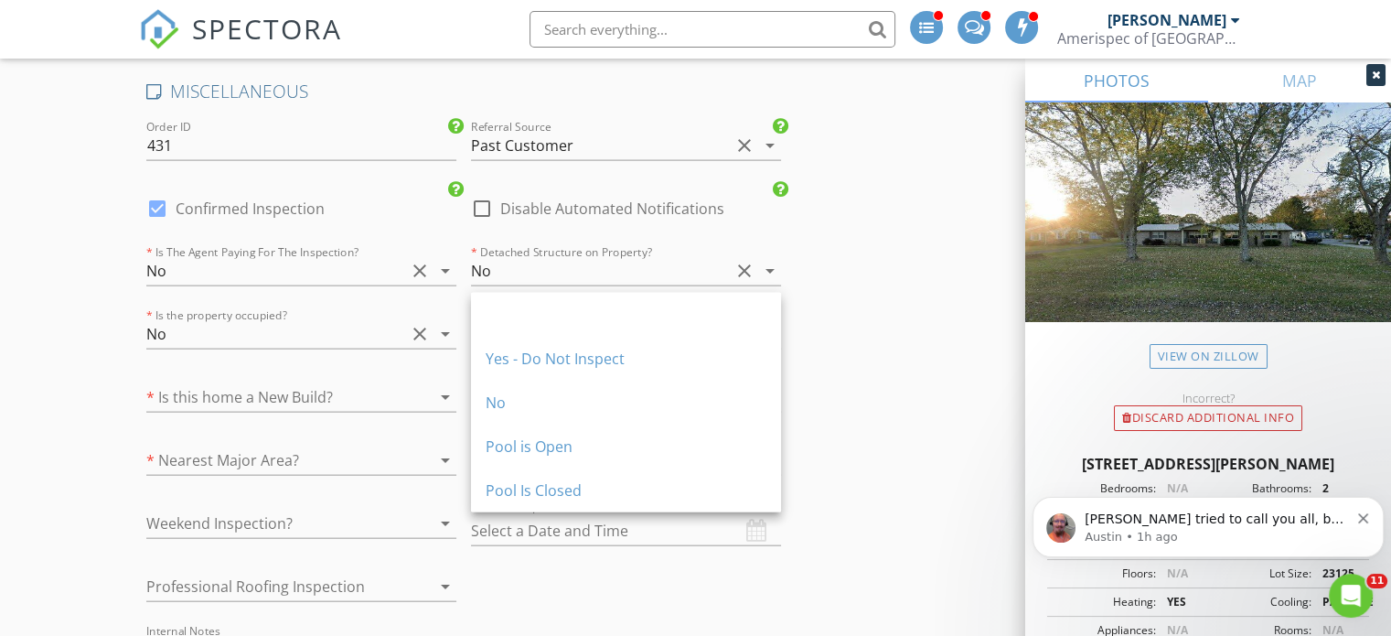
click at [530, 426] on div "Pool is Open" at bounding box center [626, 446] width 281 height 44
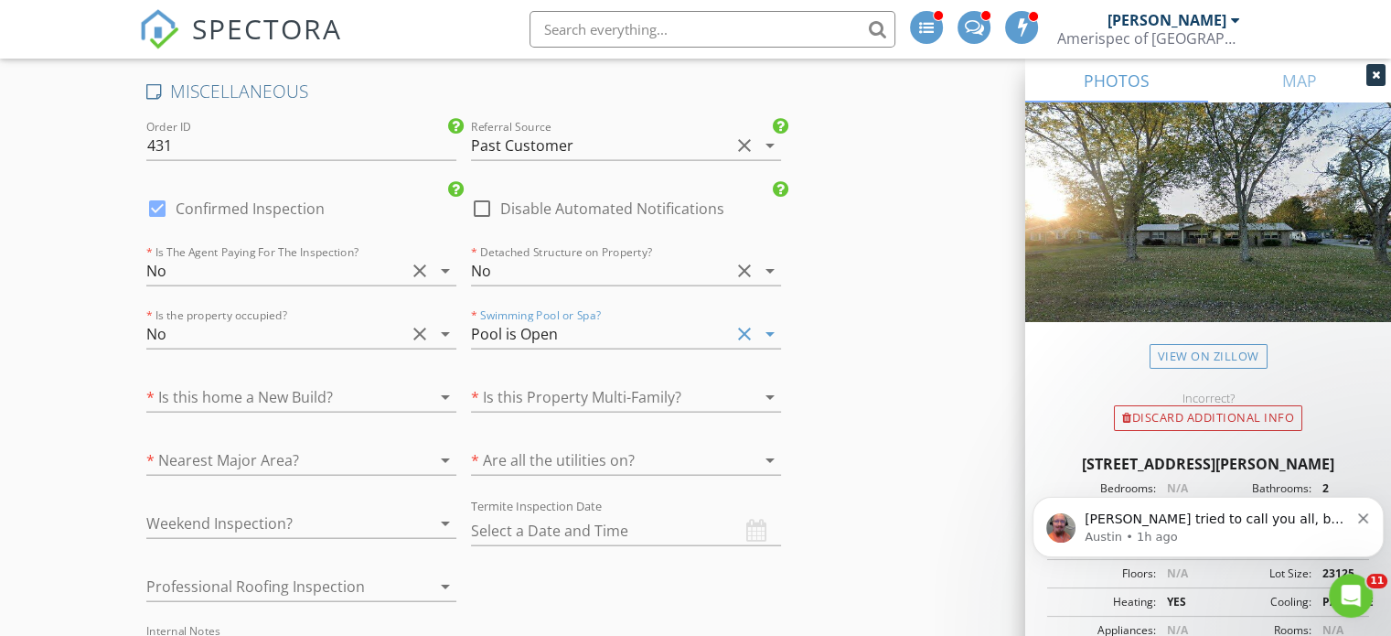
click at [322, 319] on div "No" at bounding box center [275, 333] width 259 height 29
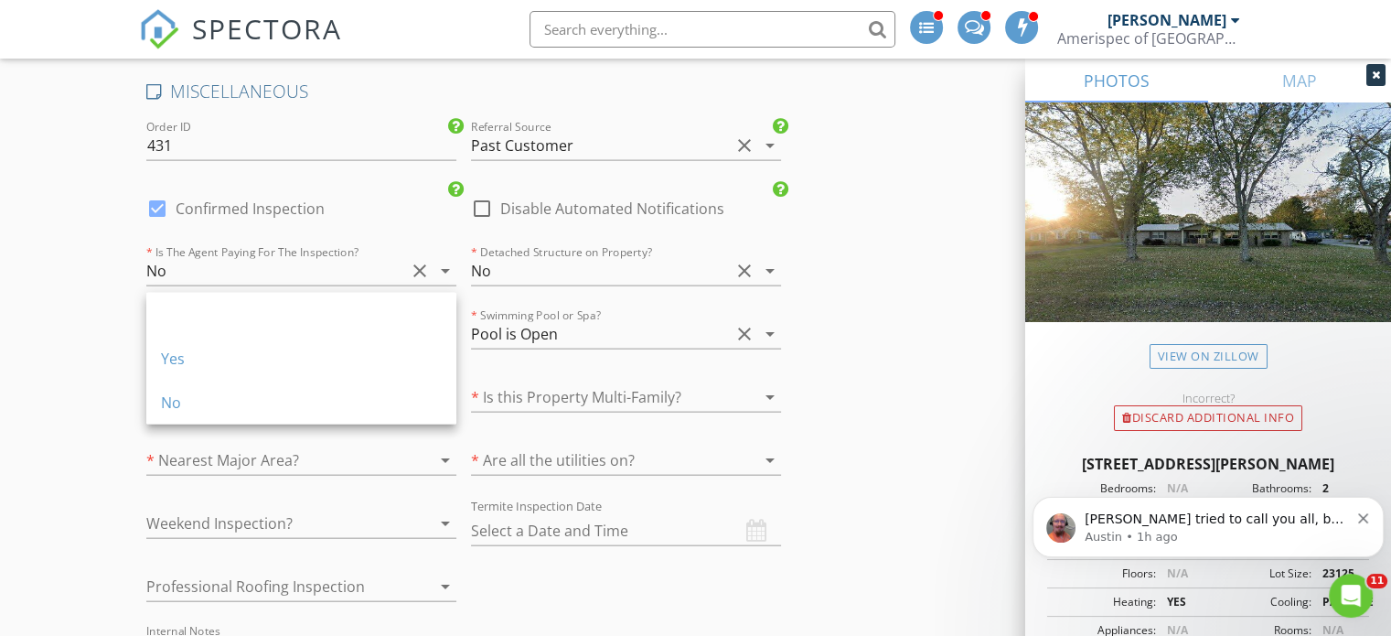
click at [263, 347] on div "Yes" at bounding box center [301, 359] width 281 height 44
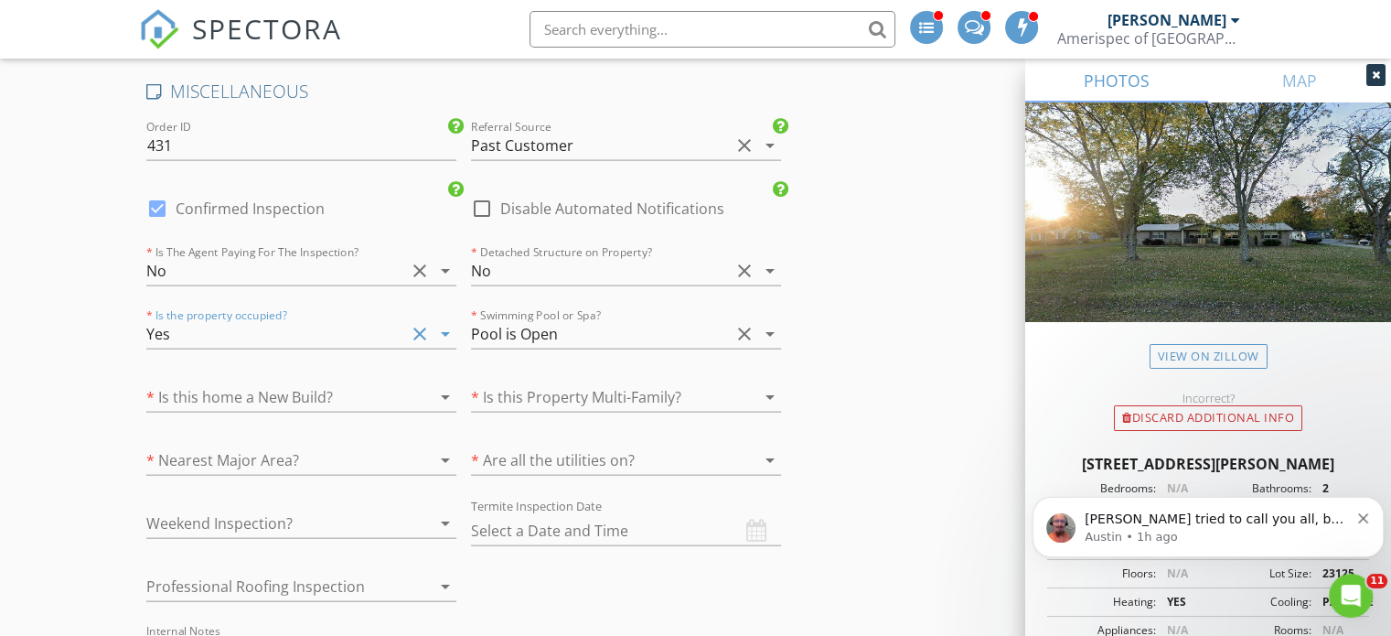
click at [252, 382] on div at bounding box center [275, 396] width 259 height 29
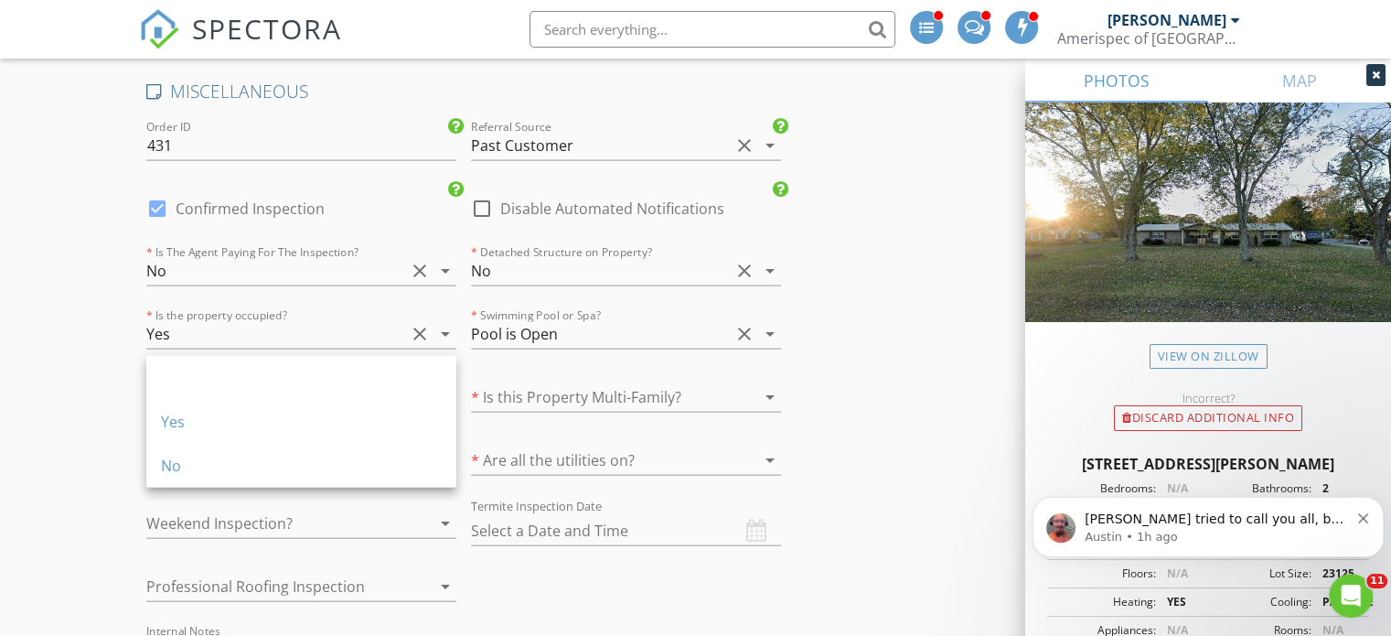
click at [267, 468] on div "No" at bounding box center [301, 465] width 281 height 22
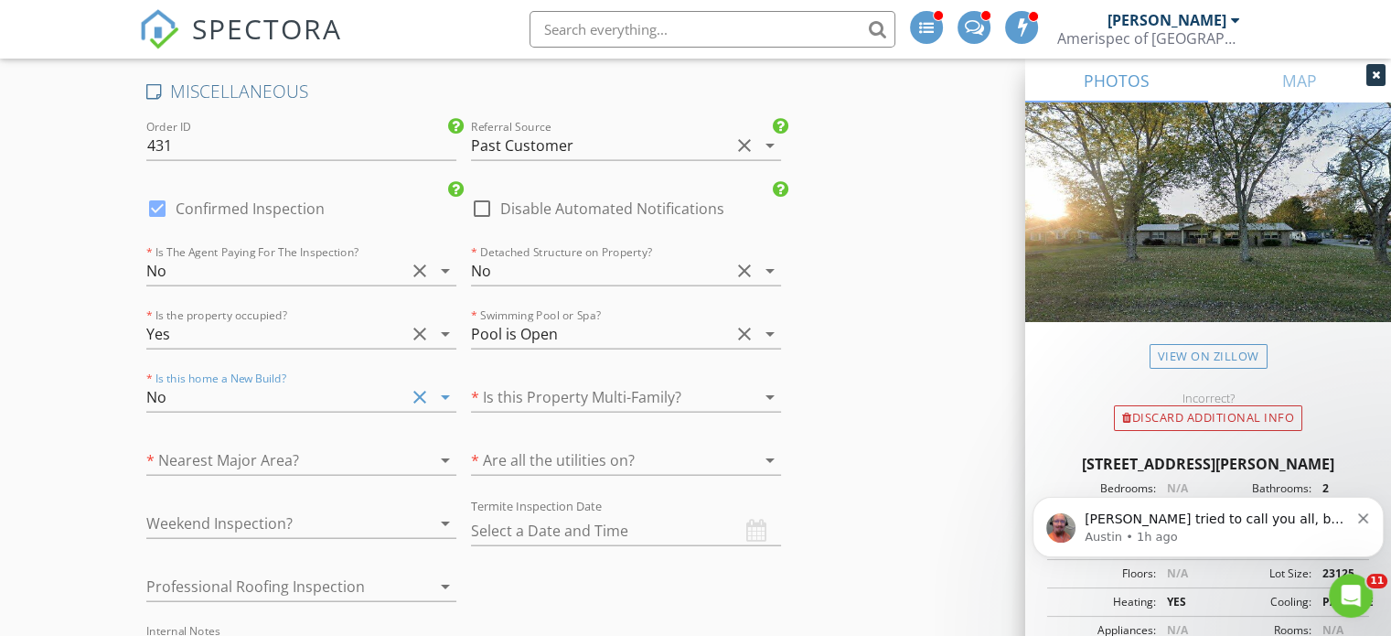
click at [619, 382] on div at bounding box center [600, 396] width 259 height 29
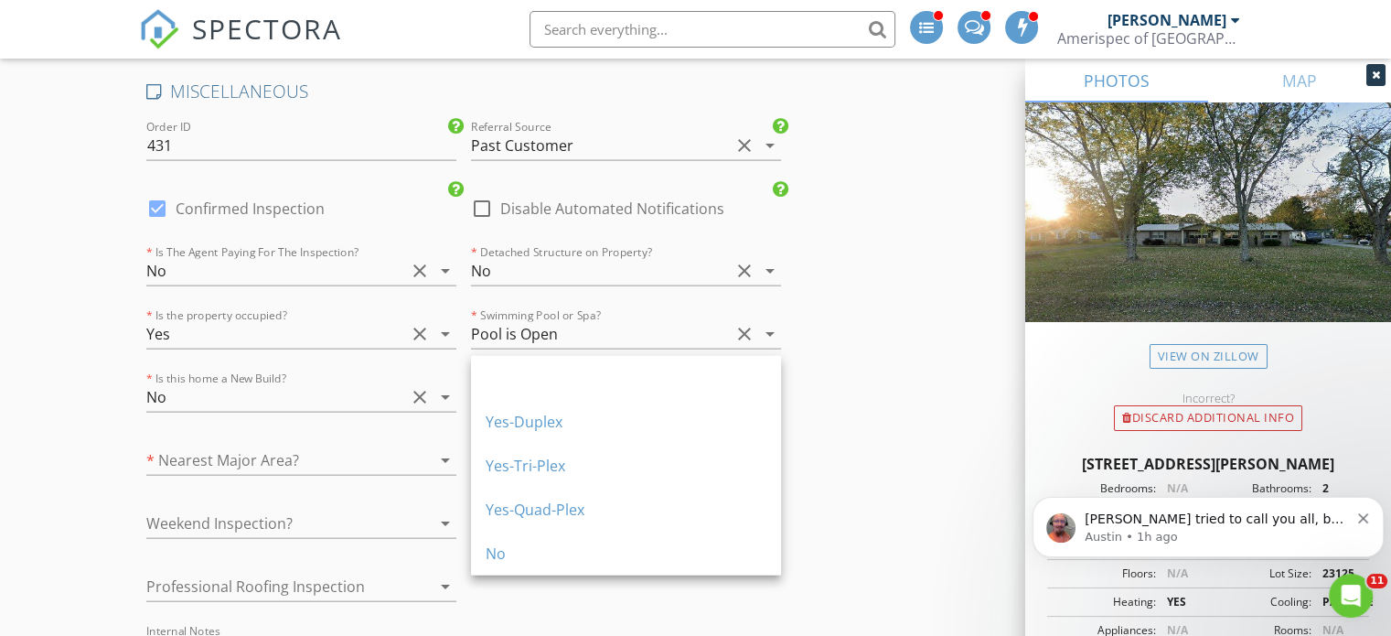
click at [590, 559] on div "No" at bounding box center [626, 553] width 281 height 22
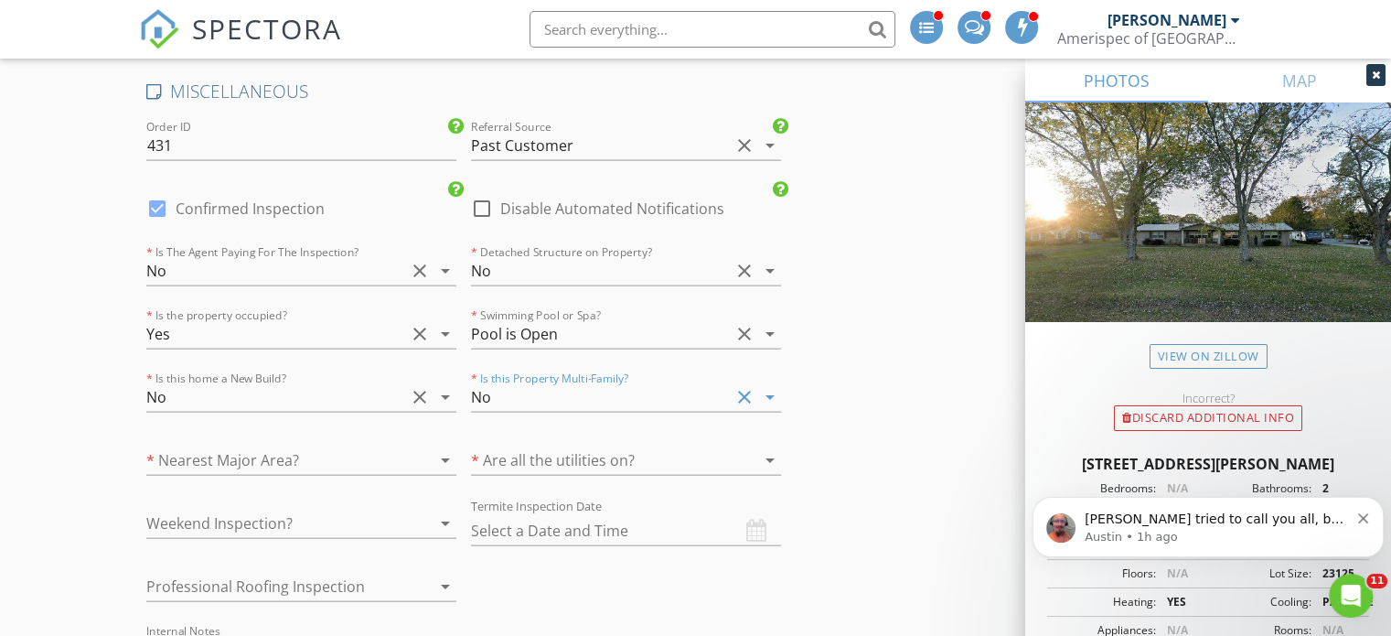
click at [350, 445] on div at bounding box center [275, 459] width 259 height 29
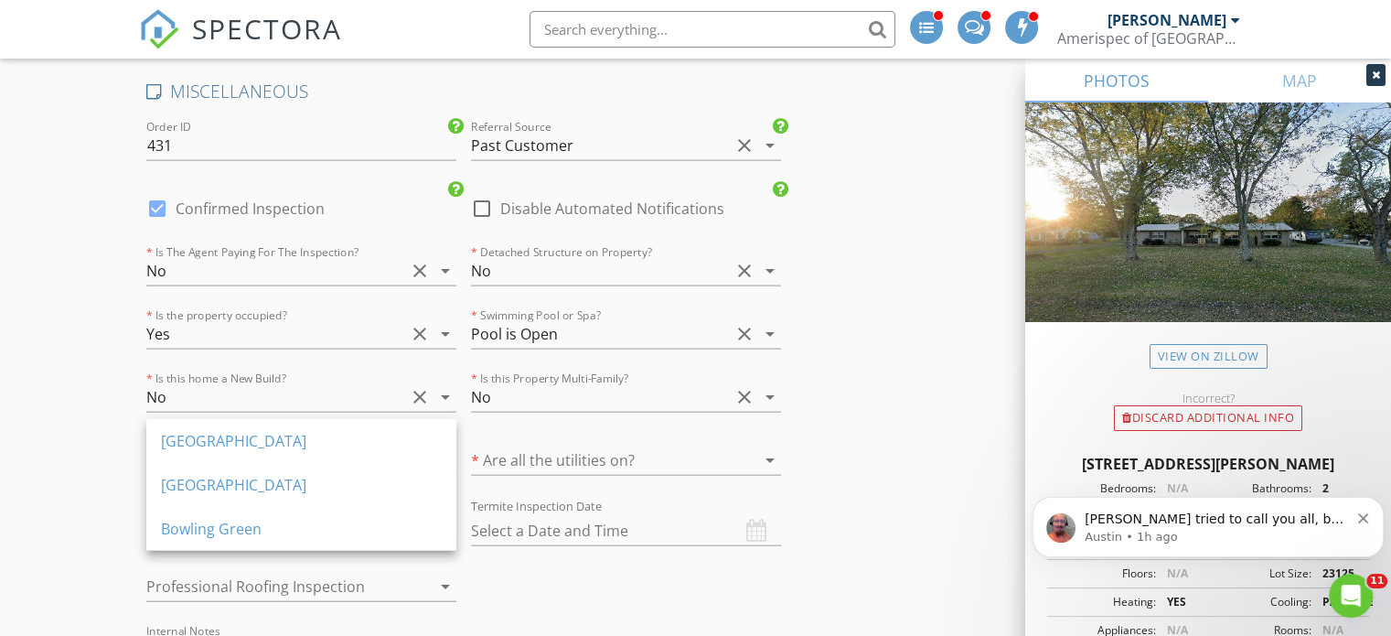
click at [243, 484] on div "[GEOGRAPHIC_DATA]" at bounding box center [301, 485] width 281 height 22
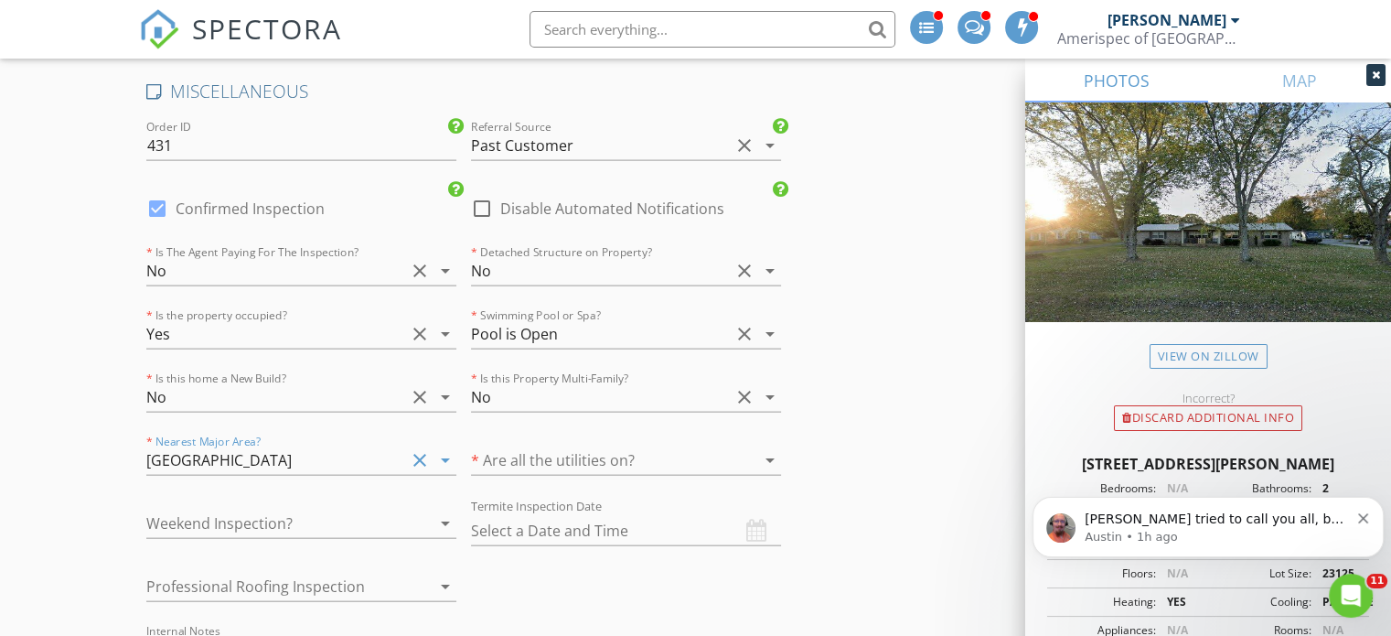
click at [622, 445] on div at bounding box center [600, 459] width 259 height 29
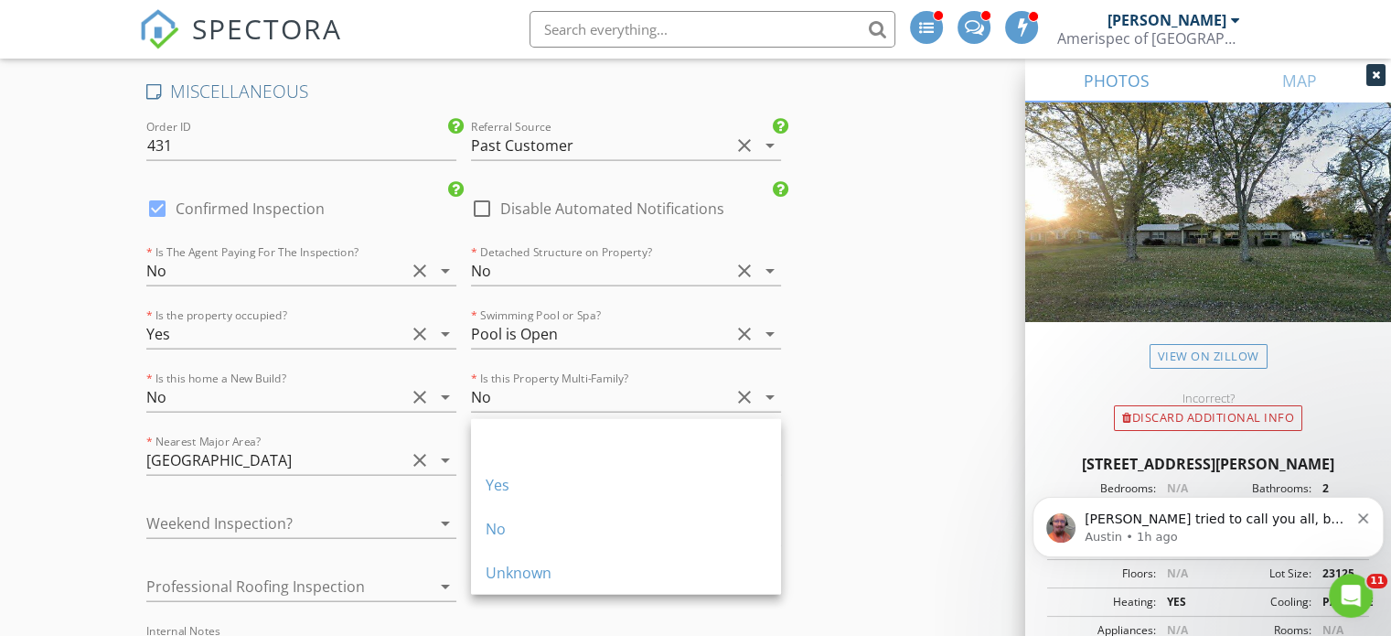
click at [570, 497] on div "Yes" at bounding box center [626, 485] width 281 height 44
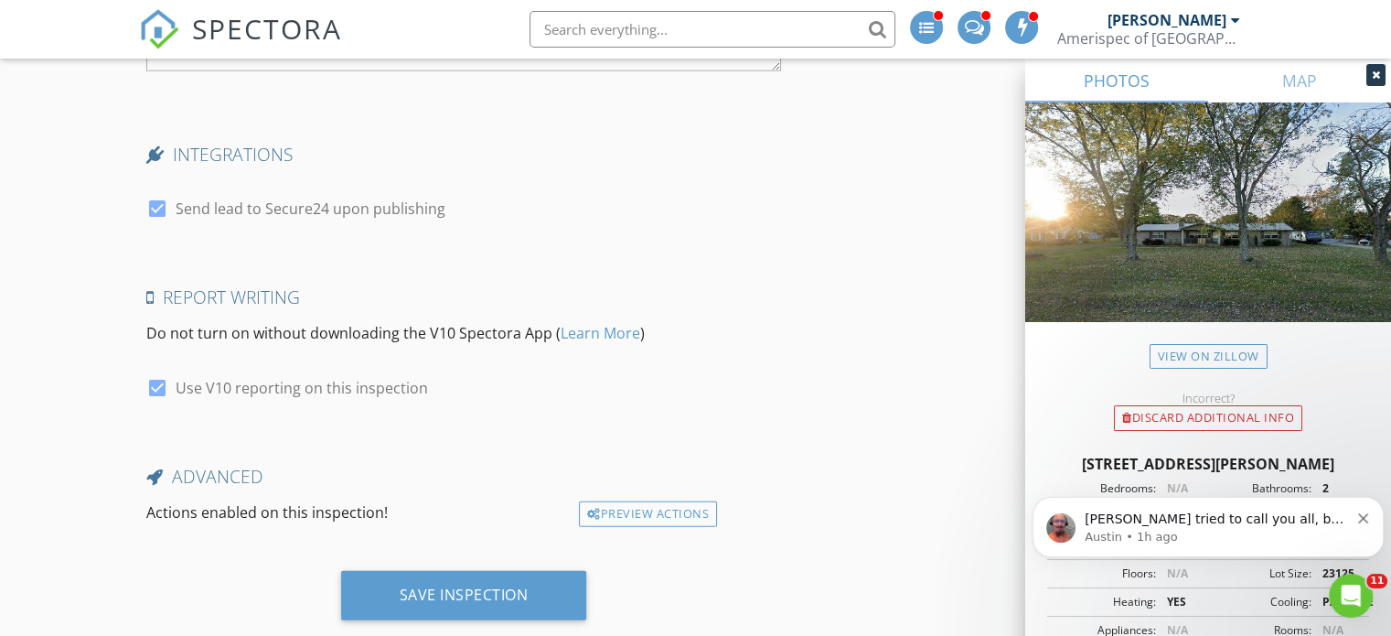
scroll to position [4688, 0]
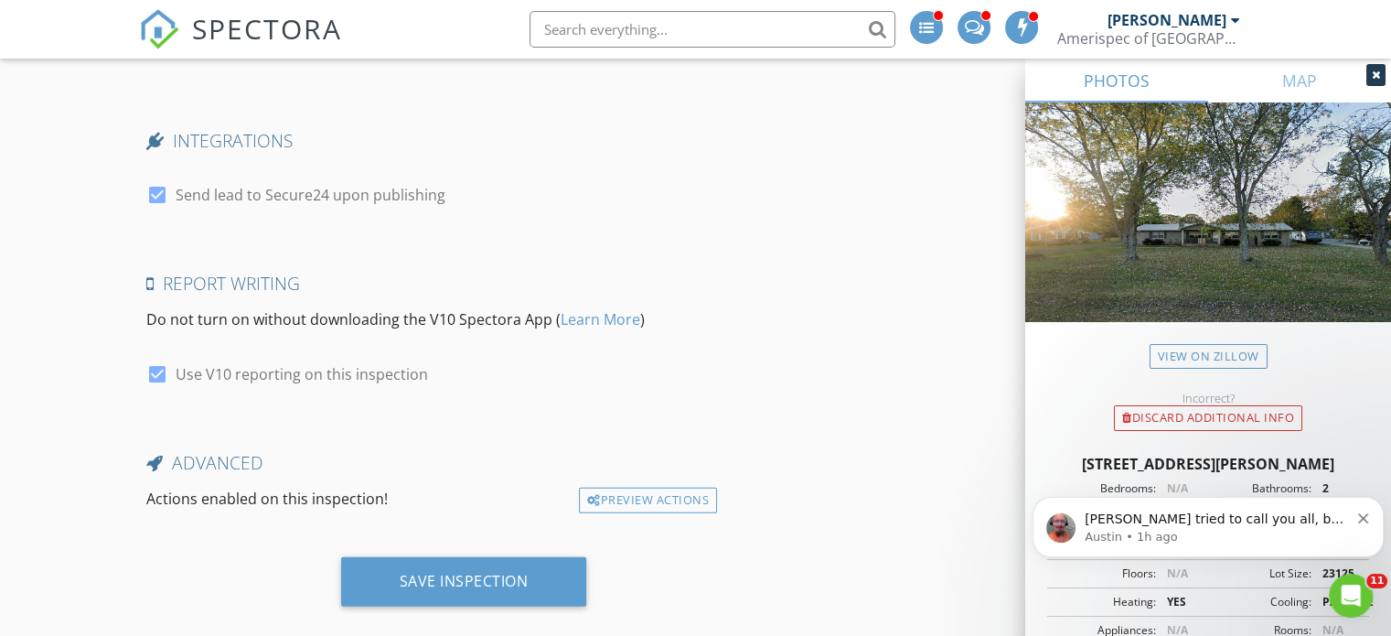
click at [486, 572] on div "Save Inspection" at bounding box center [464, 581] width 129 height 18
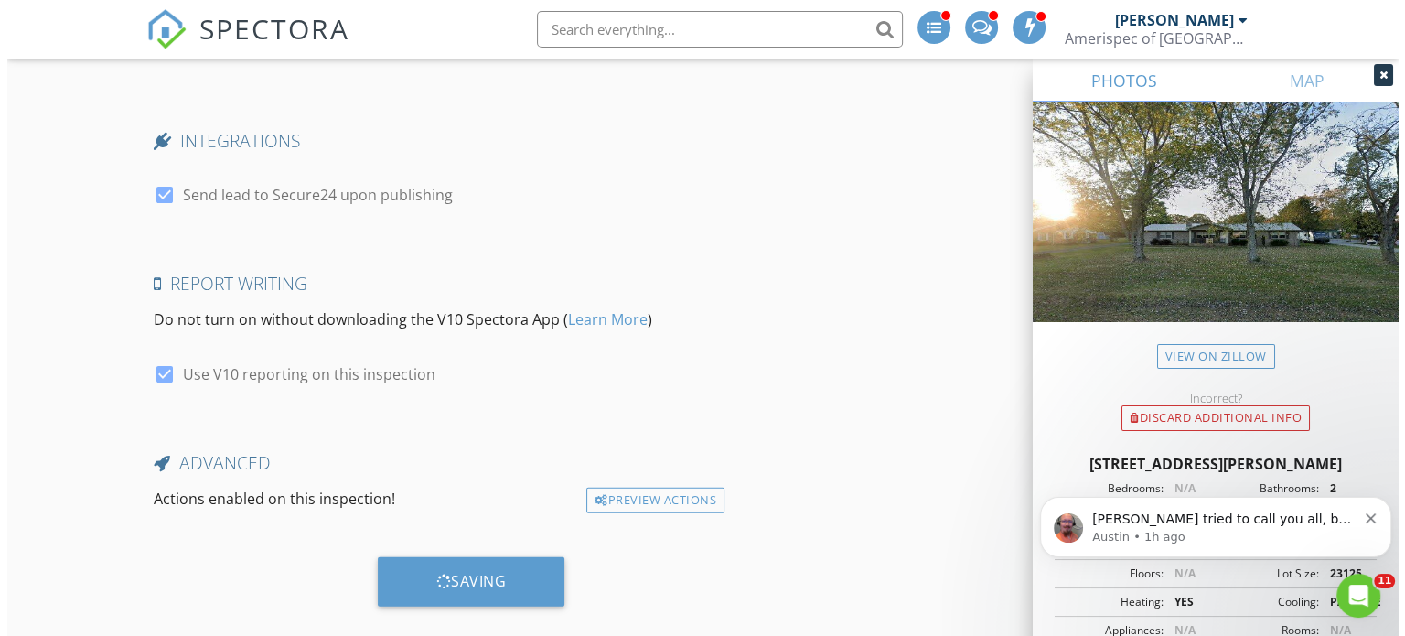
scroll to position [4674, 0]
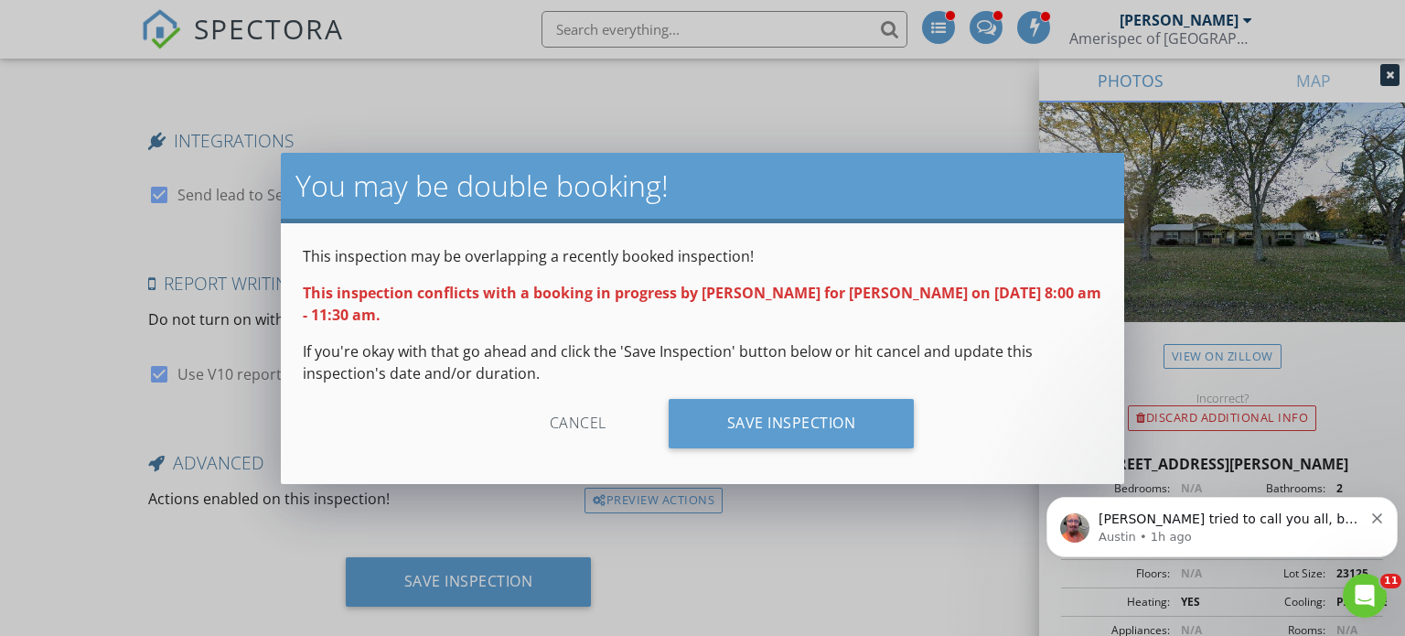
click at [757, 426] on div "Save Inspection" at bounding box center [791, 423] width 246 height 49
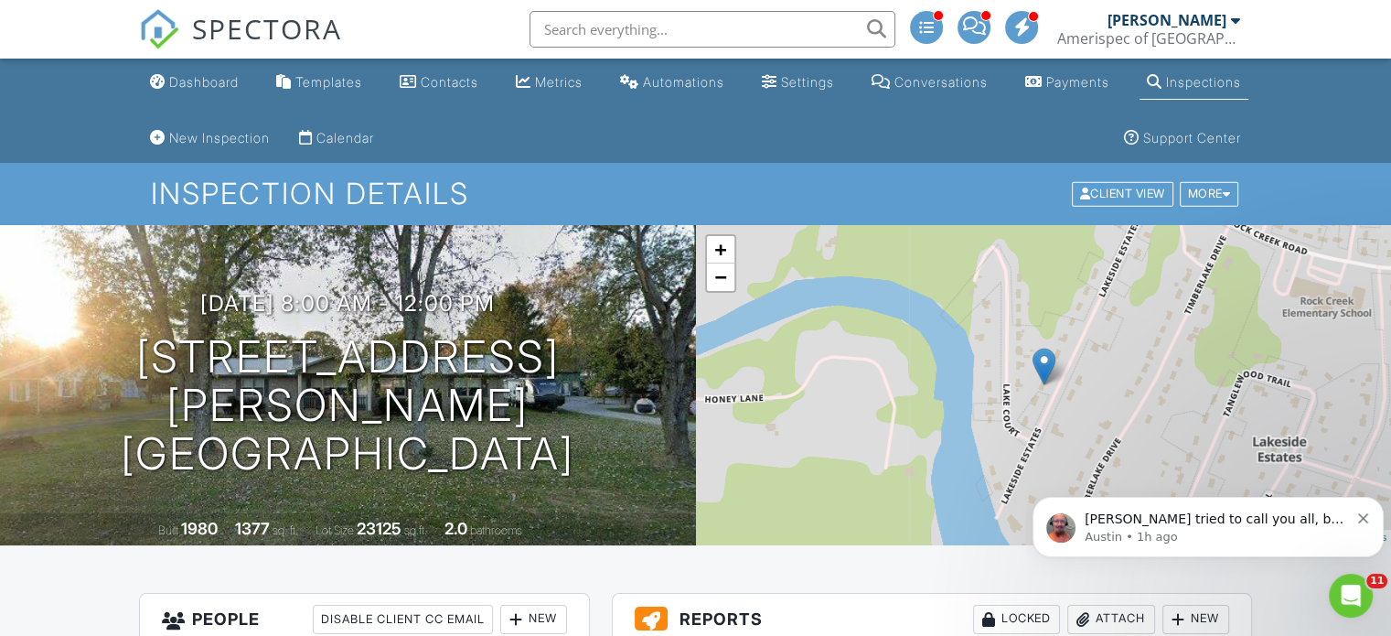
click at [223, 25] on span "SPECTORA" at bounding box center [267, 28] width 150 height 38
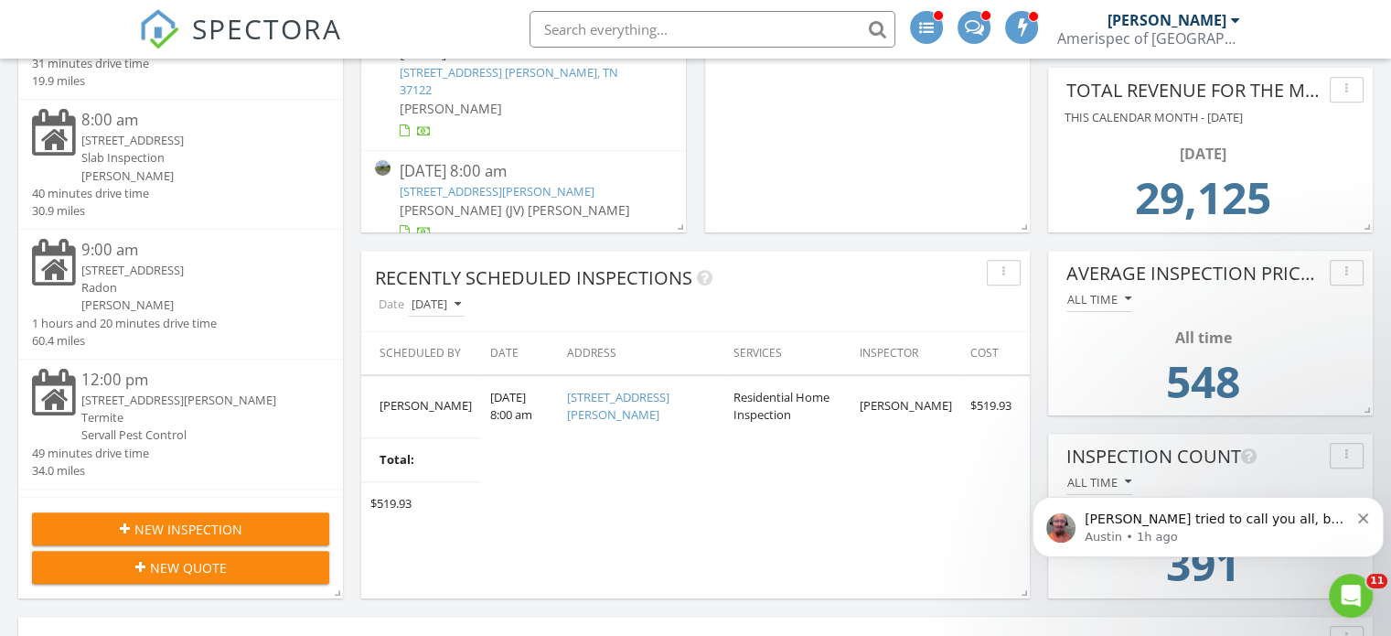
scroll to position [519, 0]
click at [109, 278] on div "5641 Deer Valley Trail, Nashville, TN 37013" at bounding box center [192, 269] width 223 height 17
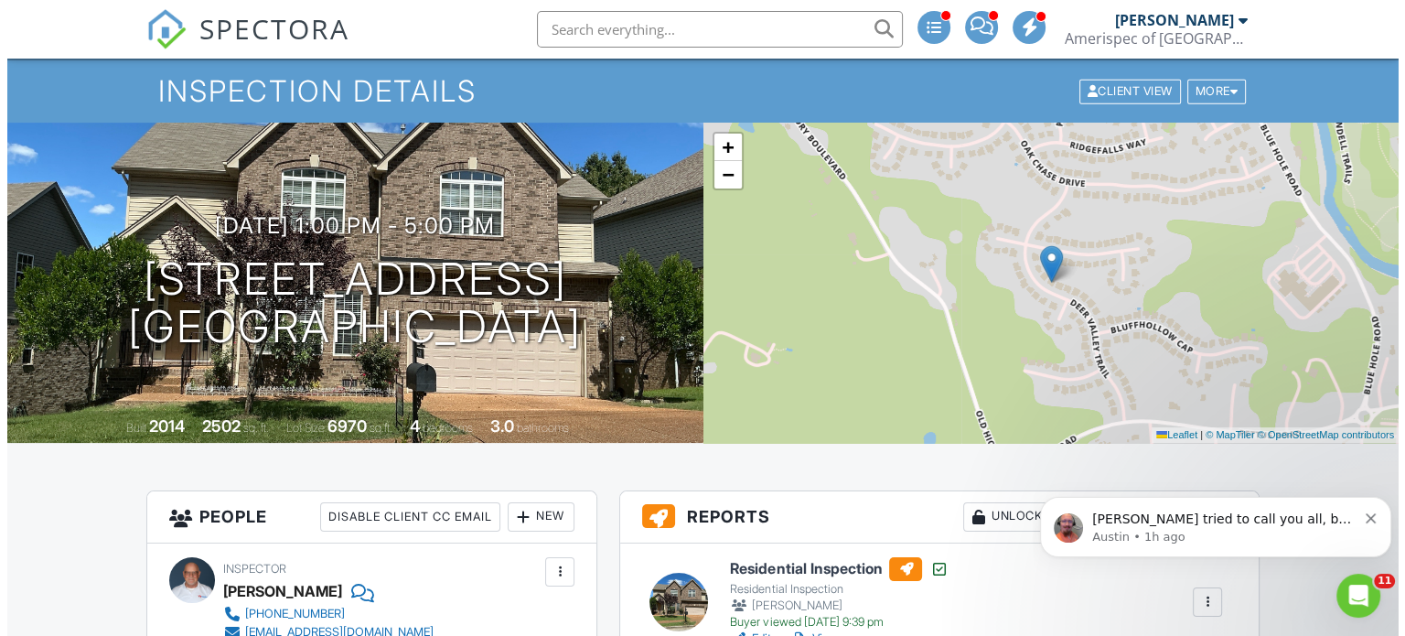
scroll to position [101, 0]
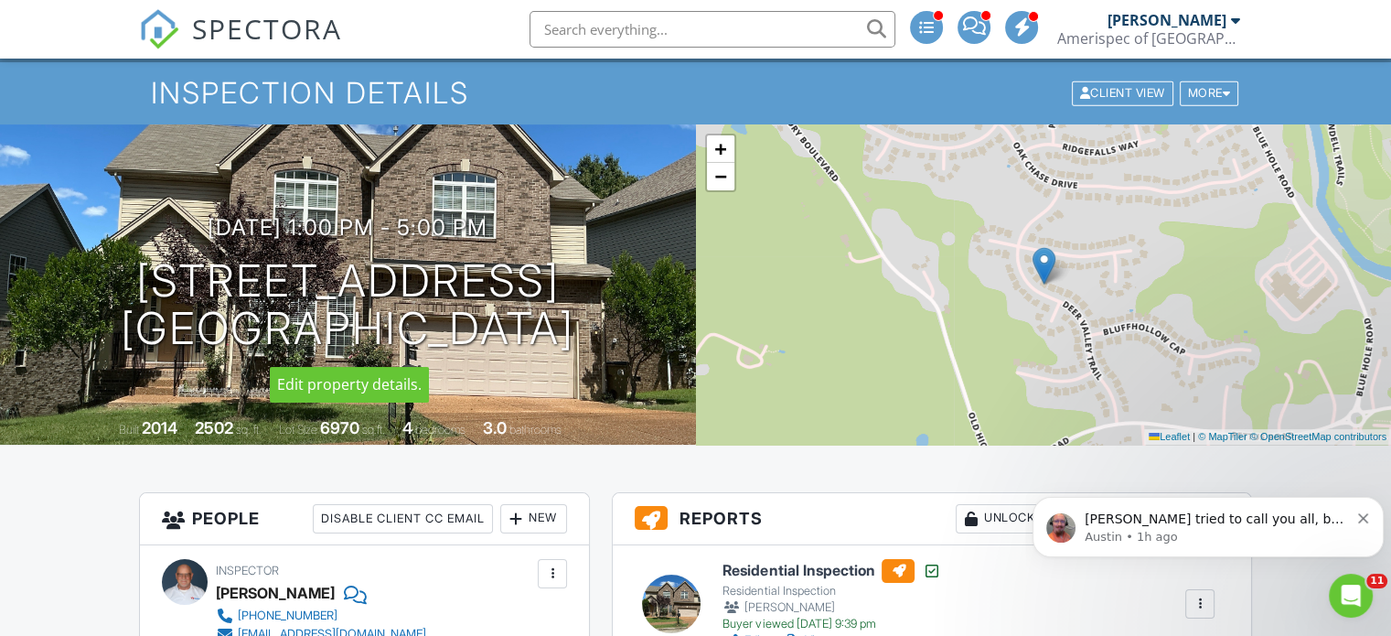
drag, startPoint x: 83, startPoint y: 273, endPoint x: 612, endPoint y: 299, distance: 529.2
click at [574, 299] on h1 "5641 Deer Valley Trail Nashville, TN 37013" at bounding box center [348, 305] width 454 height 97
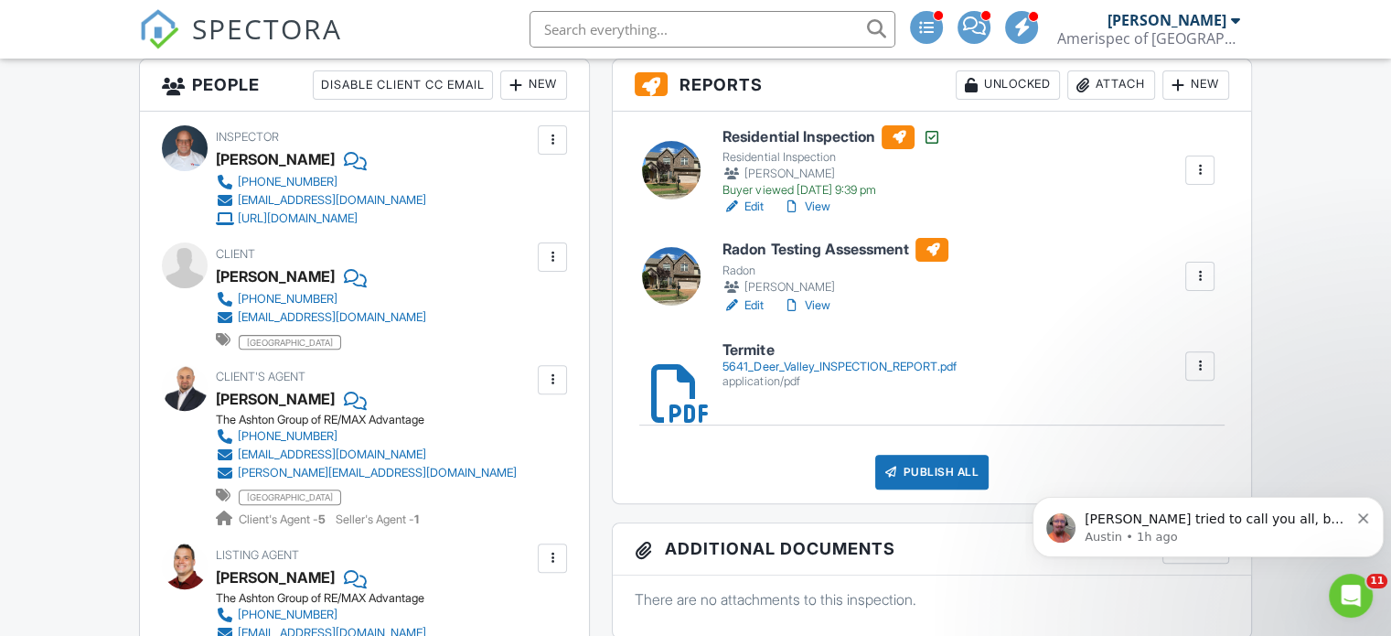
scroll to position [533, 0]
drag, startPoint x: 418, startPoint y: 314, endPoint x: 238, endPoint y: 313, distance: 180.2
click at [238, 313] on div "615-424-9618 ayanamohamed00@gmail.com nashville" at bounding box center [328, 320] width 225 height 59
copy div "[EMAIL_ADDRESS][DOMAIN_NAME]"
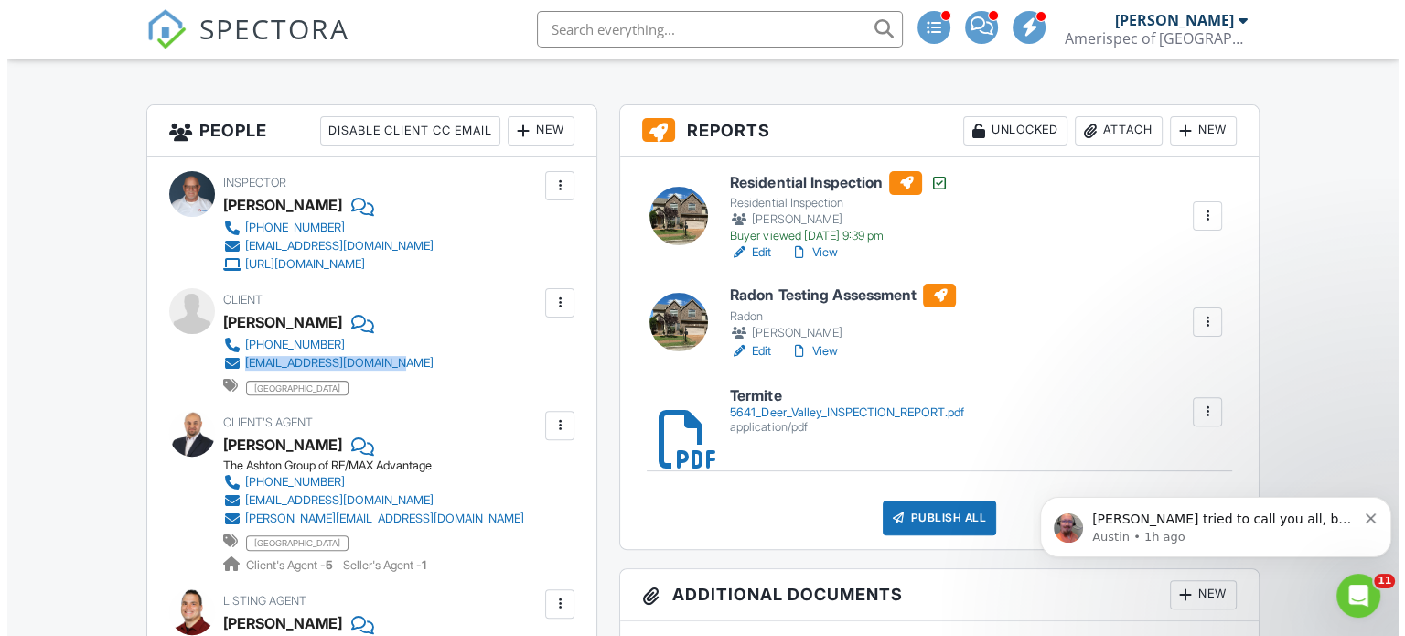
scroll to position [489, 0]
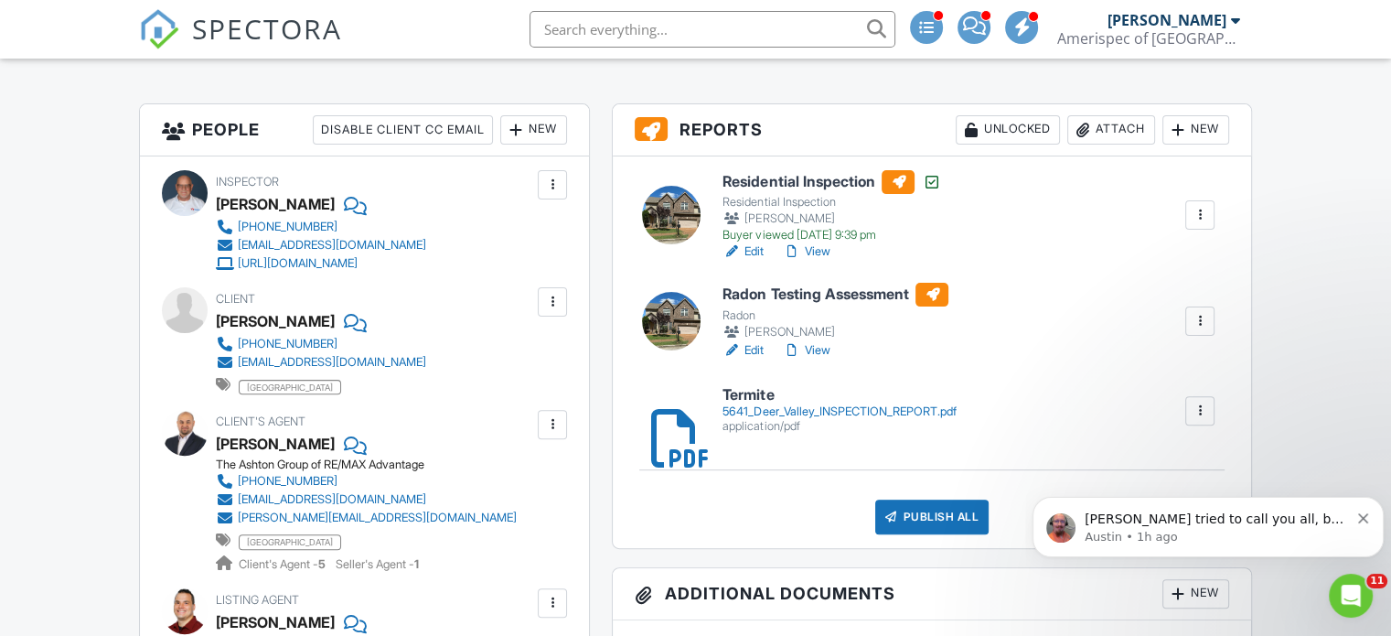
click at [1108, 122] on div "Attach" at bounding box center [1111, 129] width 88 height 29
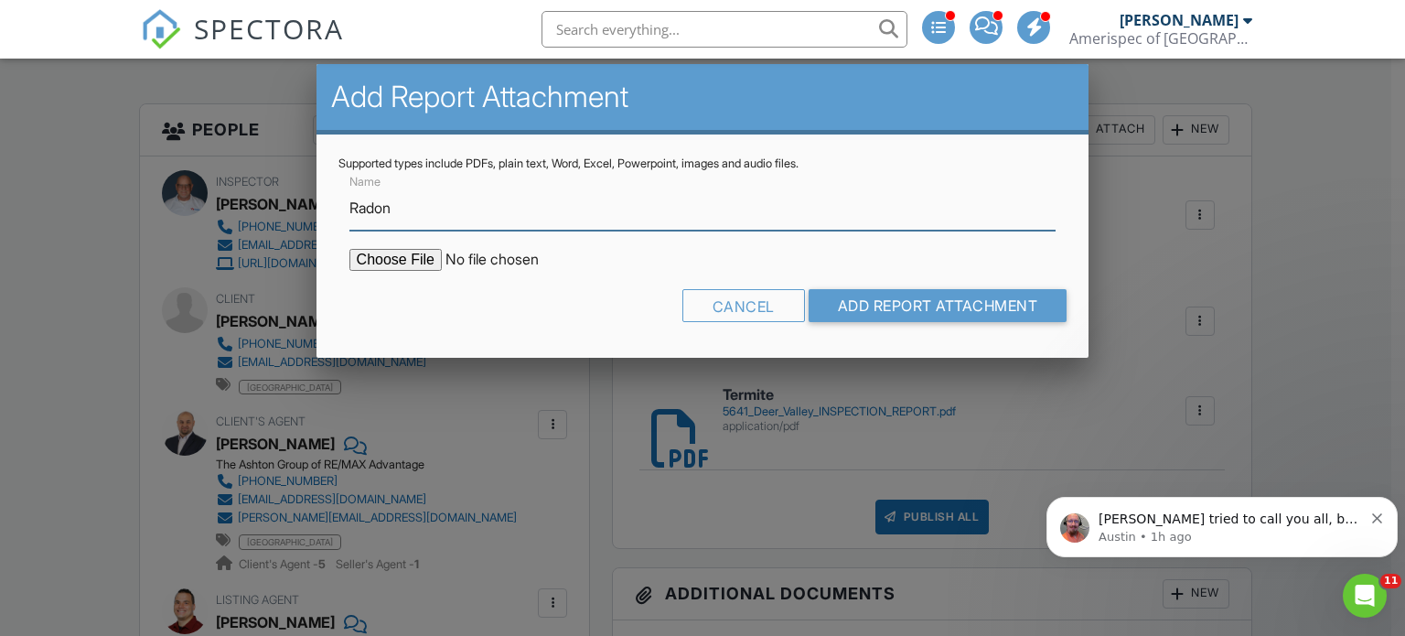
type input "Radon"
click at [396, 260] on input "file" at bounding box center [504, 260] width 311 height 22
type input "C:\fakepath\INSP351757_08282025.pdf"
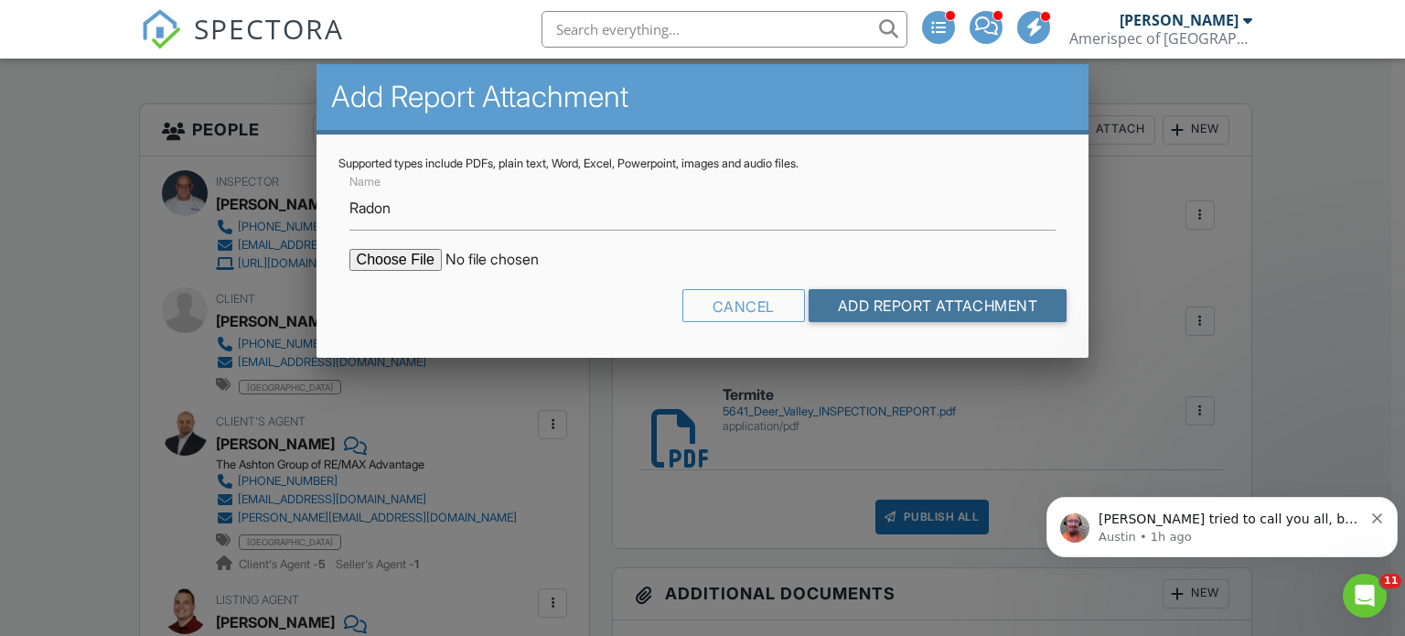
click at [907, 316] on input "Add Report Attachment" at bounding box center [937, 305] width 259 height 33
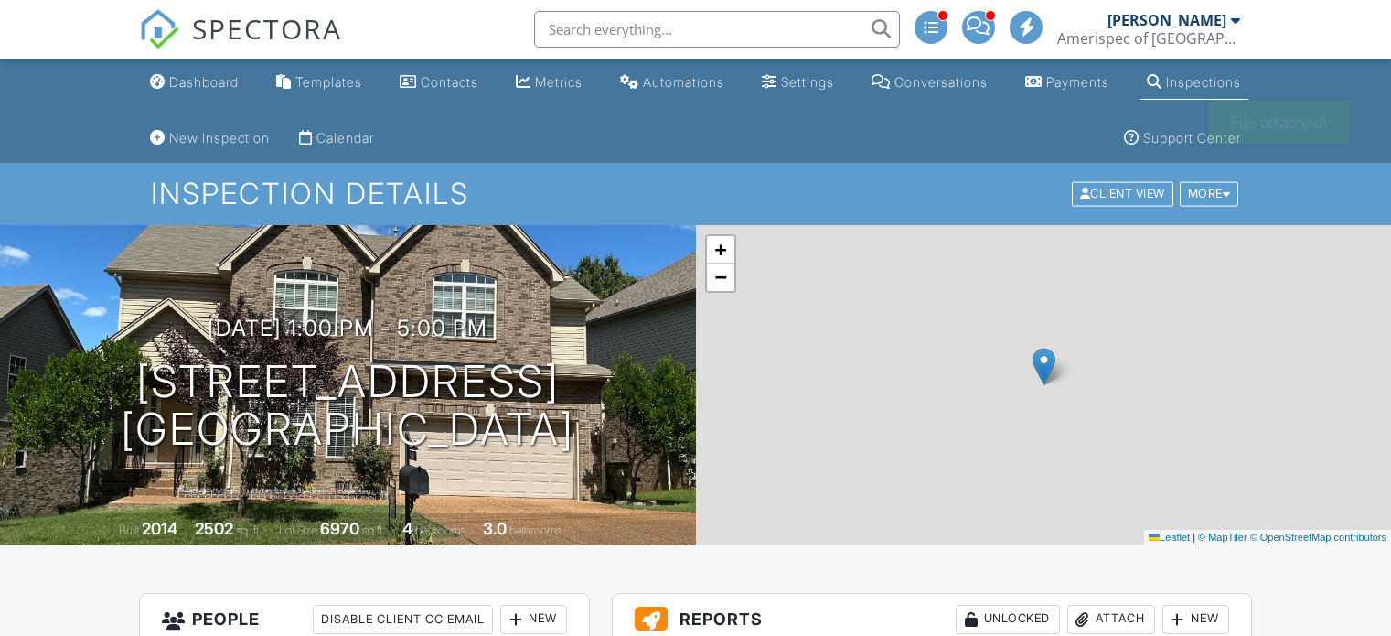
scroll to position [410, 0]
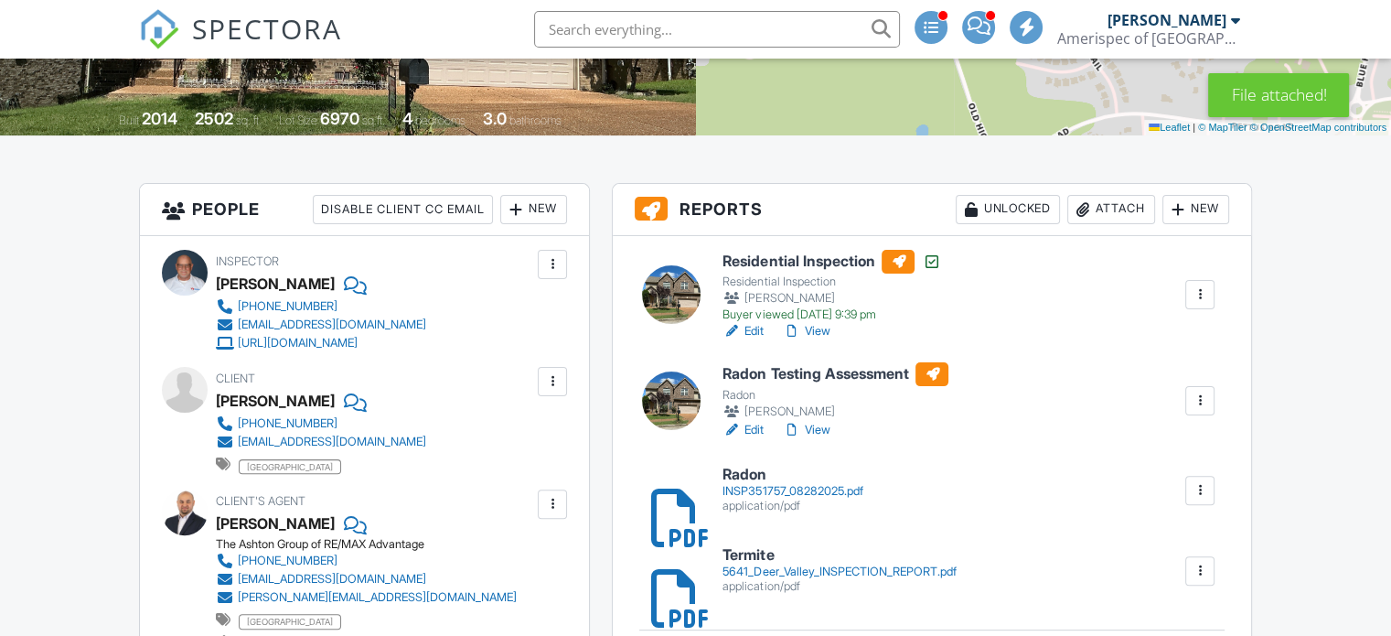
click at [1191, 398] on div at bounding box center [1200, 400] width 18 height 18
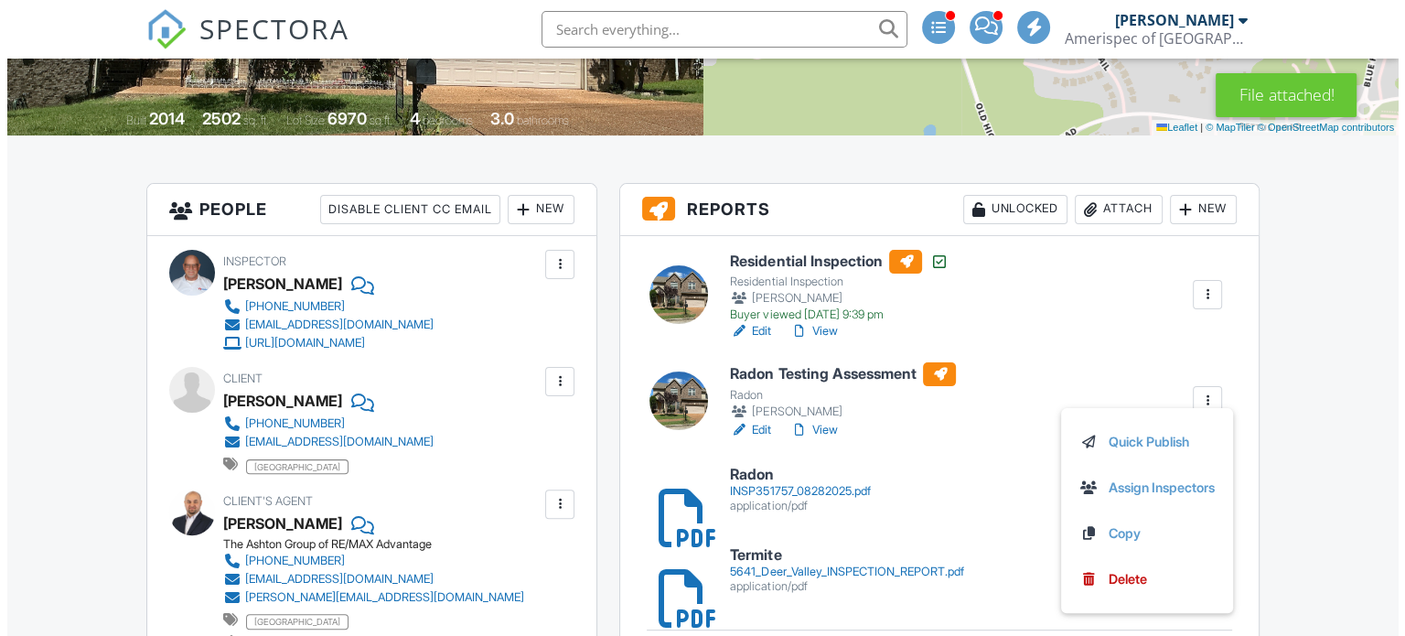
scroll to position [0, 0]
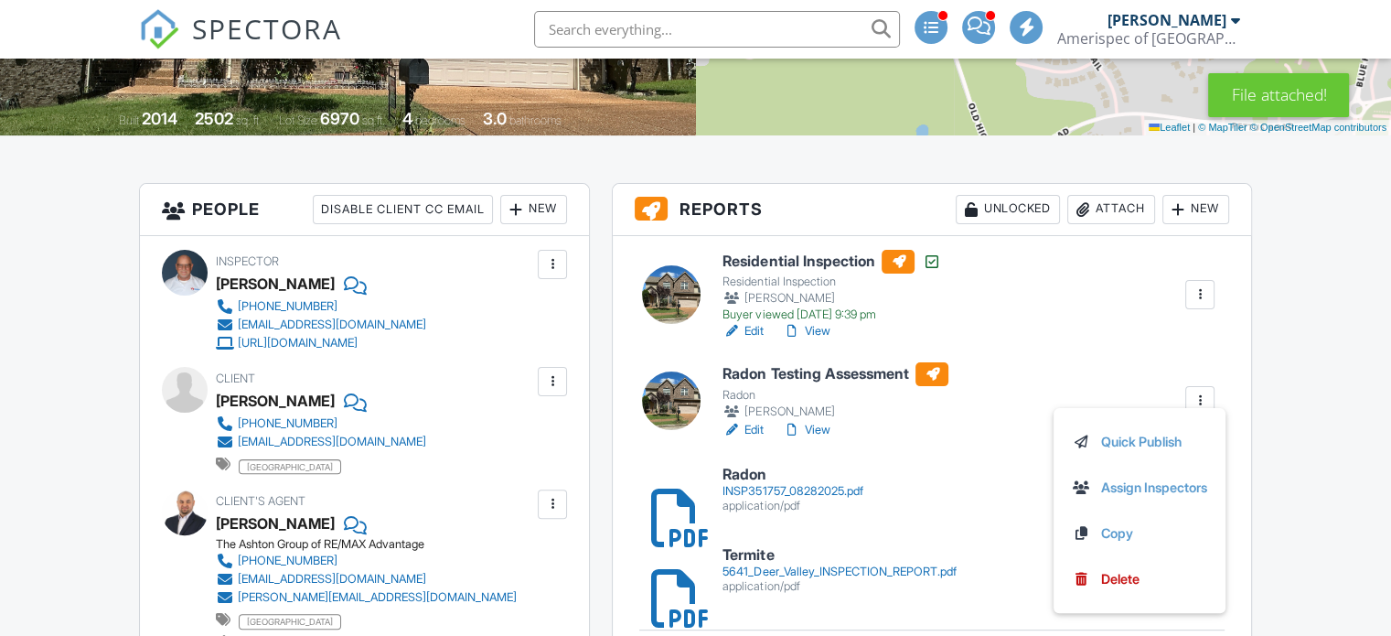
click at [1103, 581] on div "Delete" at bounding box center [1120, 579] width 38 height 20
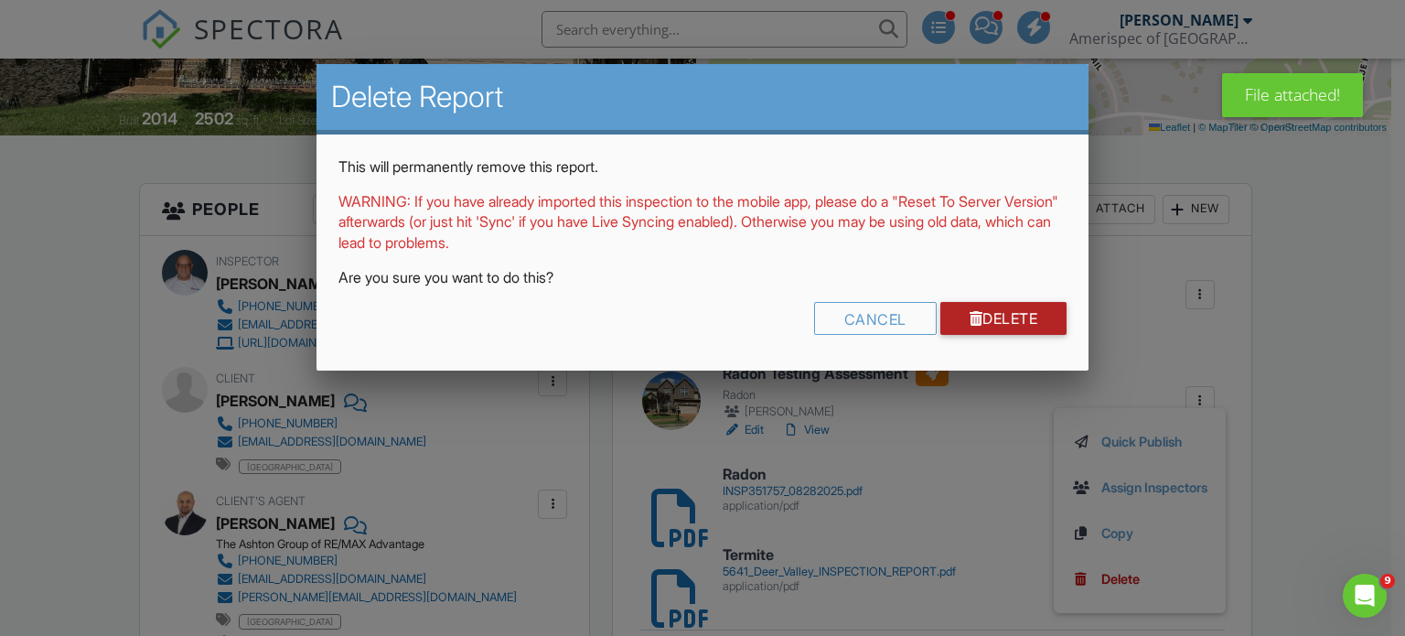
click at [1028, 324] on link "Delete" at bounding box center [1003, 318] width 127 height 33
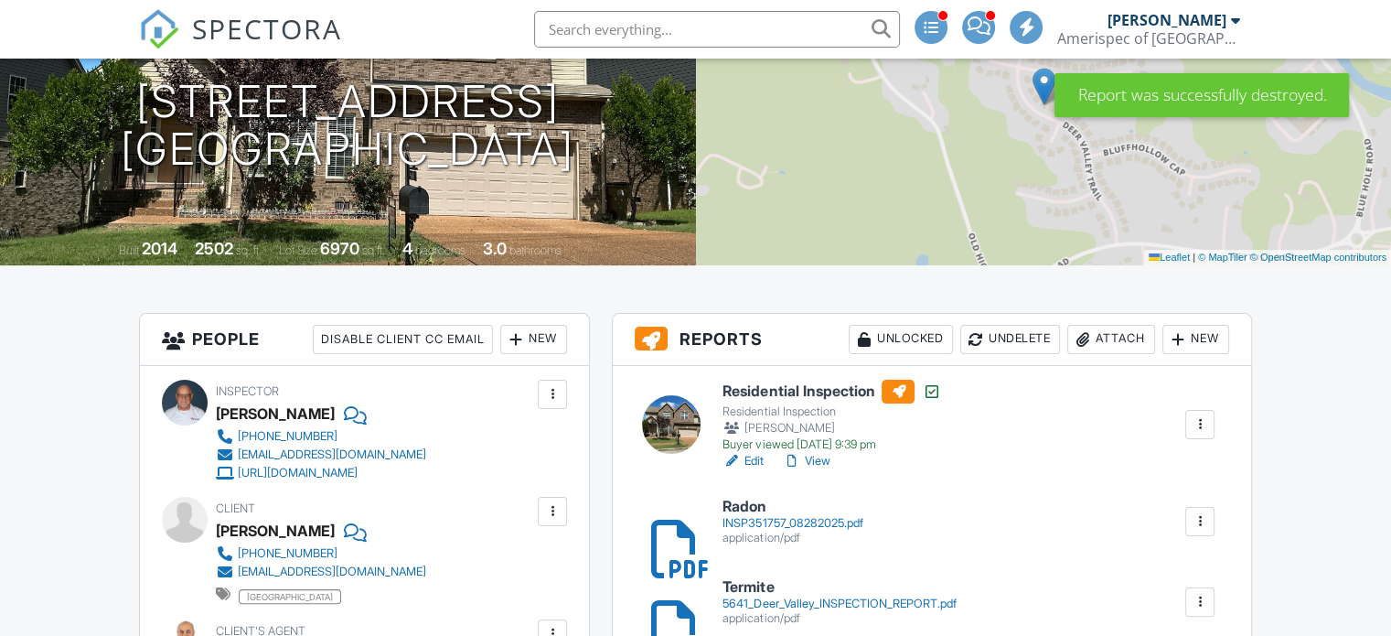
scroll to position [315, 0]
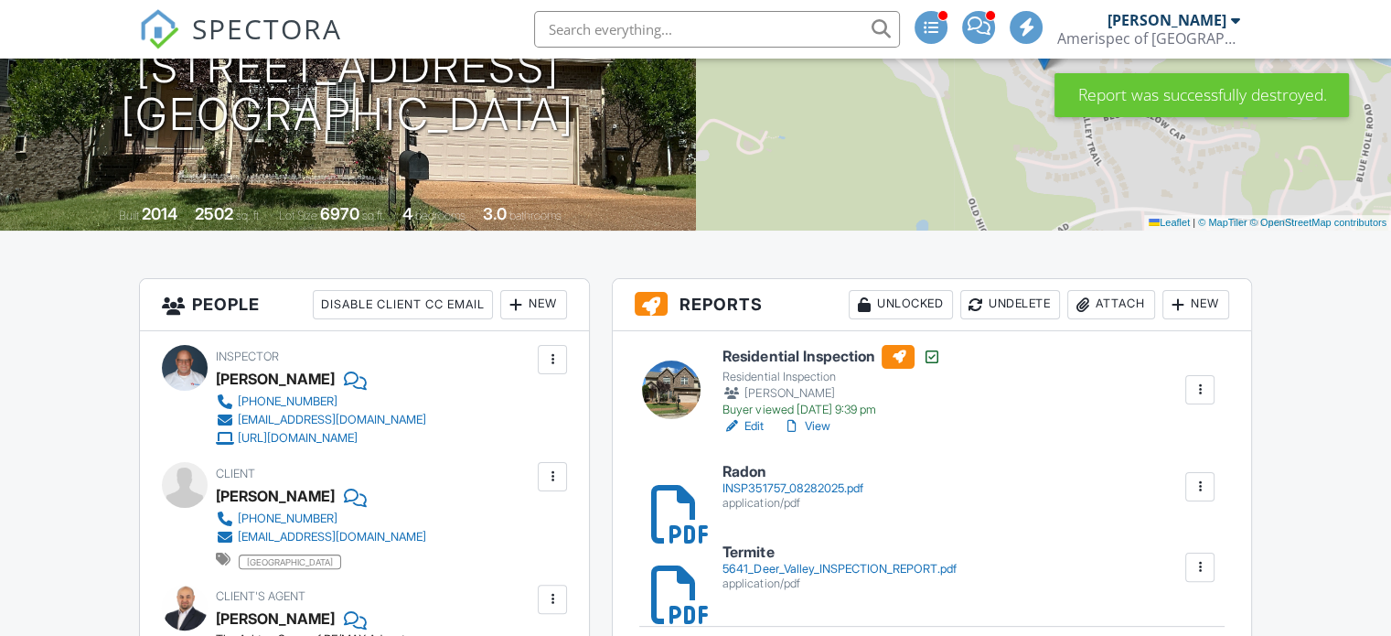
click at [811, 350] on h6 "Residential Inspection" at bounding box center [831, 357] width 218 height 24
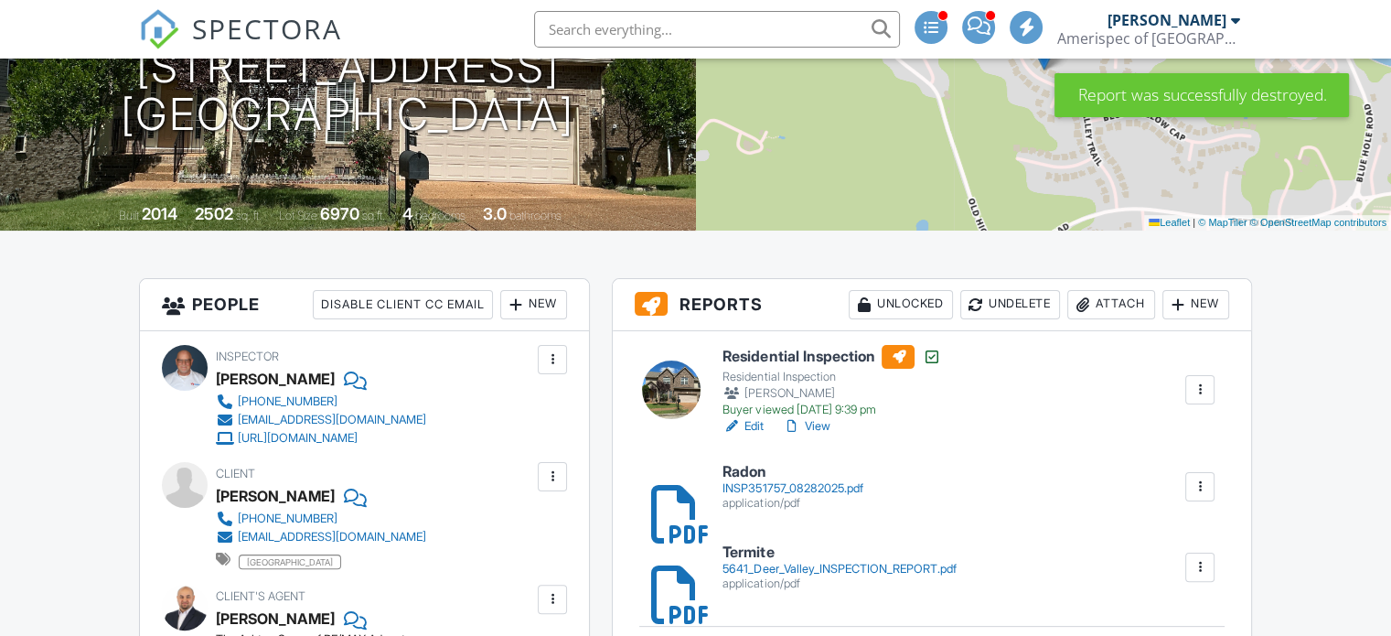
scroll to position [0, 0]
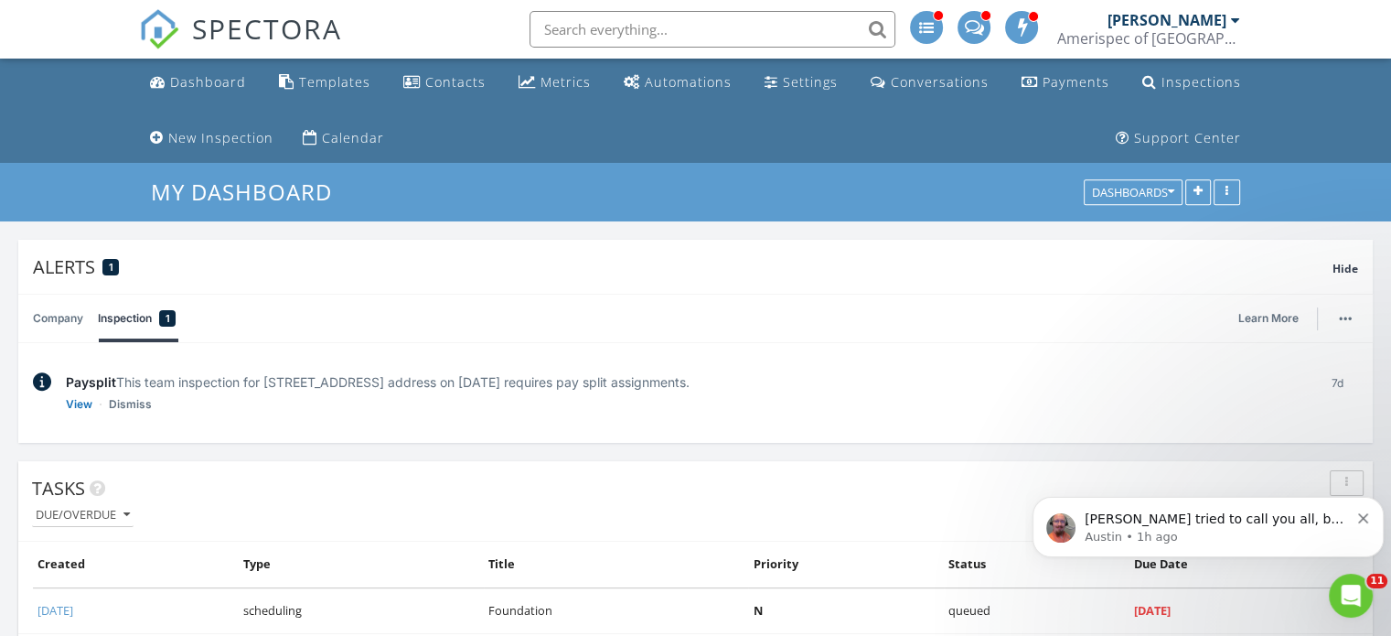
click at [1175, 32] on div "Amerispec of [GEOGRAPHIC_DATA][US_STATE]" at bounding box center [1148, 38] width 183 height 18
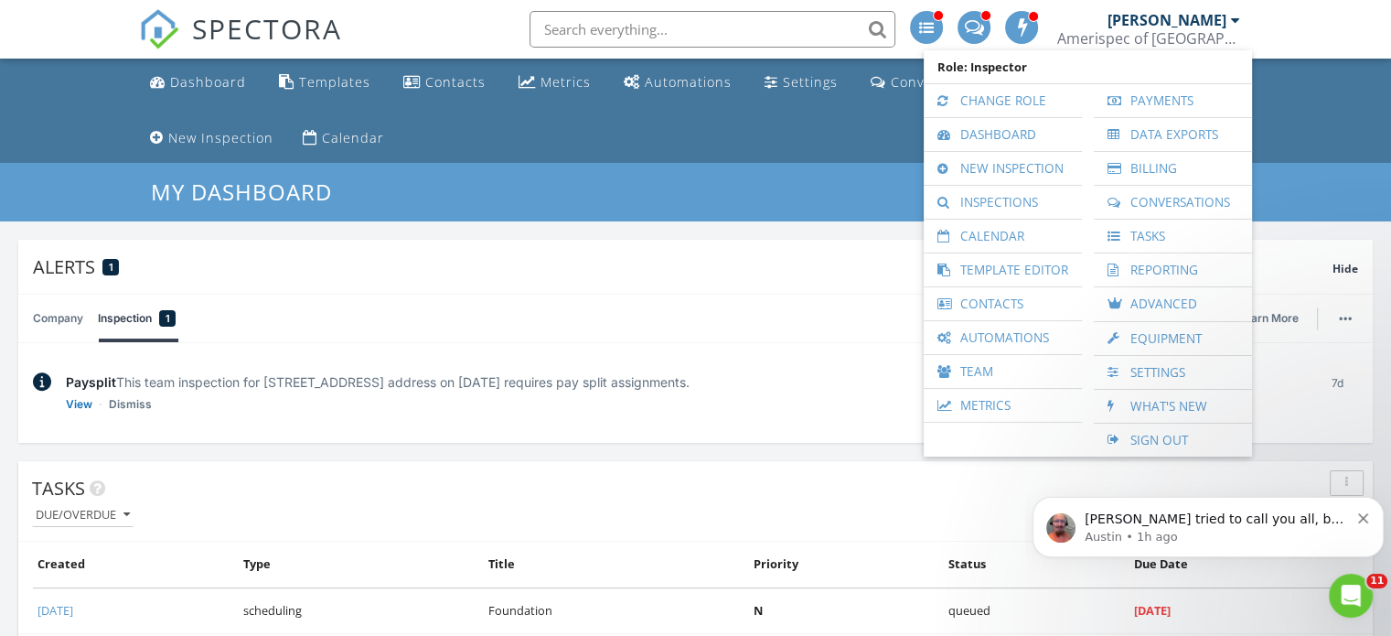
click at [962, 19] on div at bounding box center [973, 27] width 33 height 33
